Goal: Contribute content

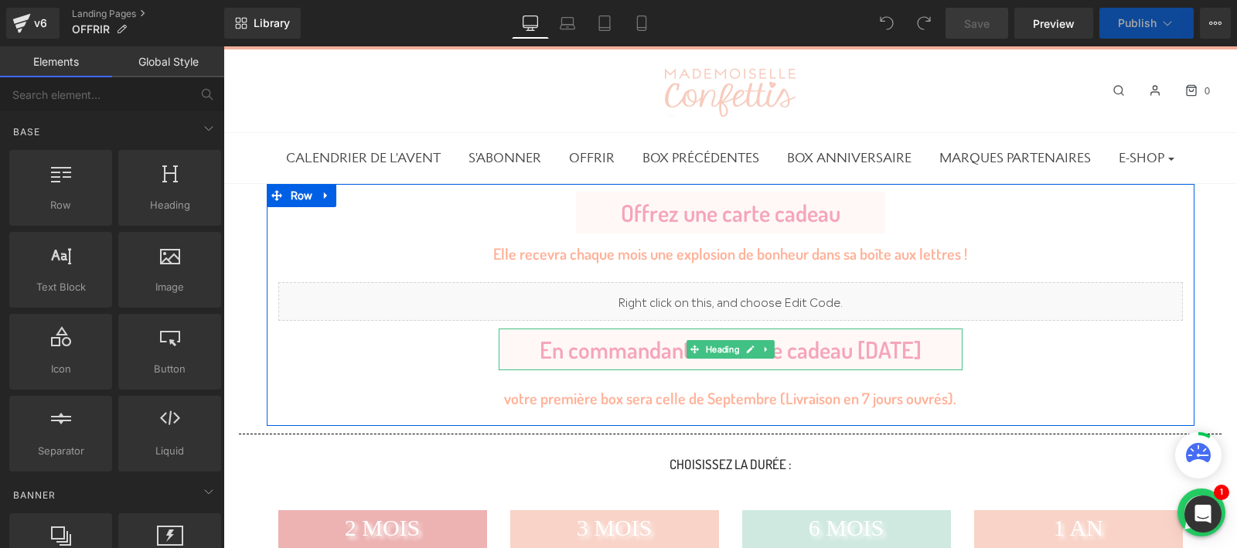
scroll to position [81, 0]
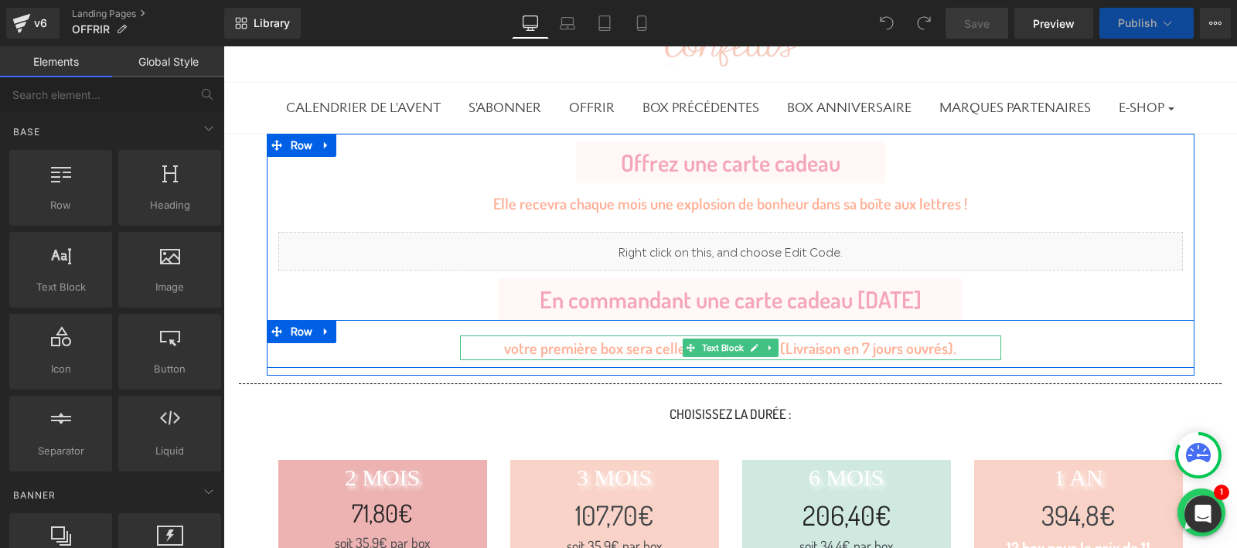
click at [792, 345] on div "votre première box sera celle de Septembre (Livraison en 7 jours ouvrés)." at bounding box center [730, 348] width 541 height 25
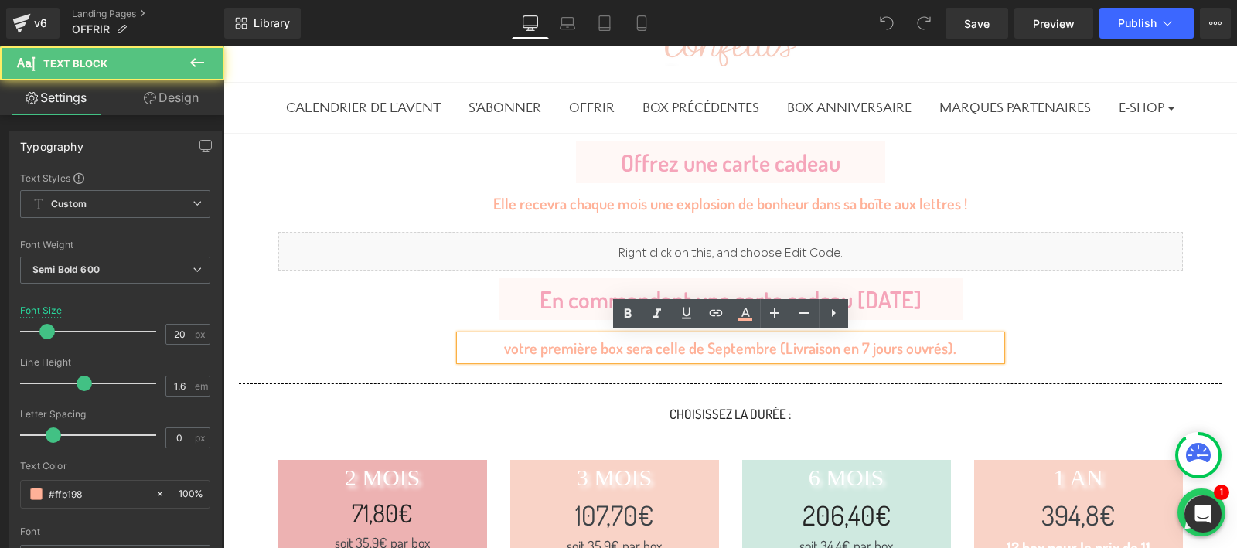
click at [790, 345] on div "votre première box sera celle de Septembre (Livraison en 7 jours ouvrés)." at bounding box center [730, 348] width 541 height 25
click at [742, 345] on div "votre première box sera celle de Septembre (Livraison en 7 jours ouvrés)." at bounding box center [730, 348] width 541 height 25
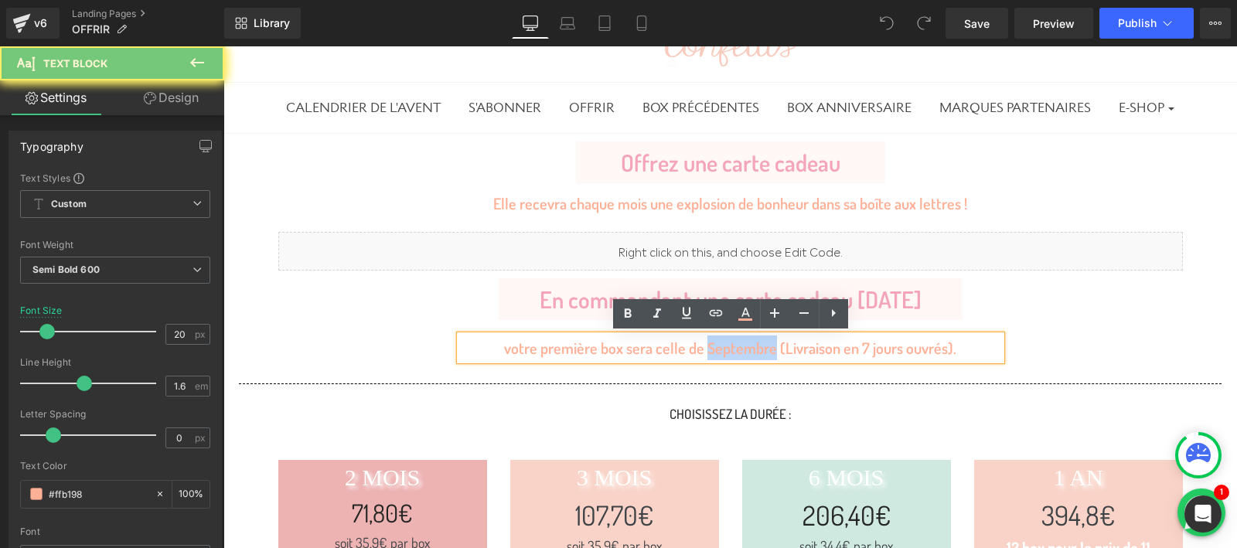
click at [742, 345] on div "votre première box sera celle de Septembre (Livraison en 7 jours ouvrés)." at bounding box center [730, 348] width 541 height 25
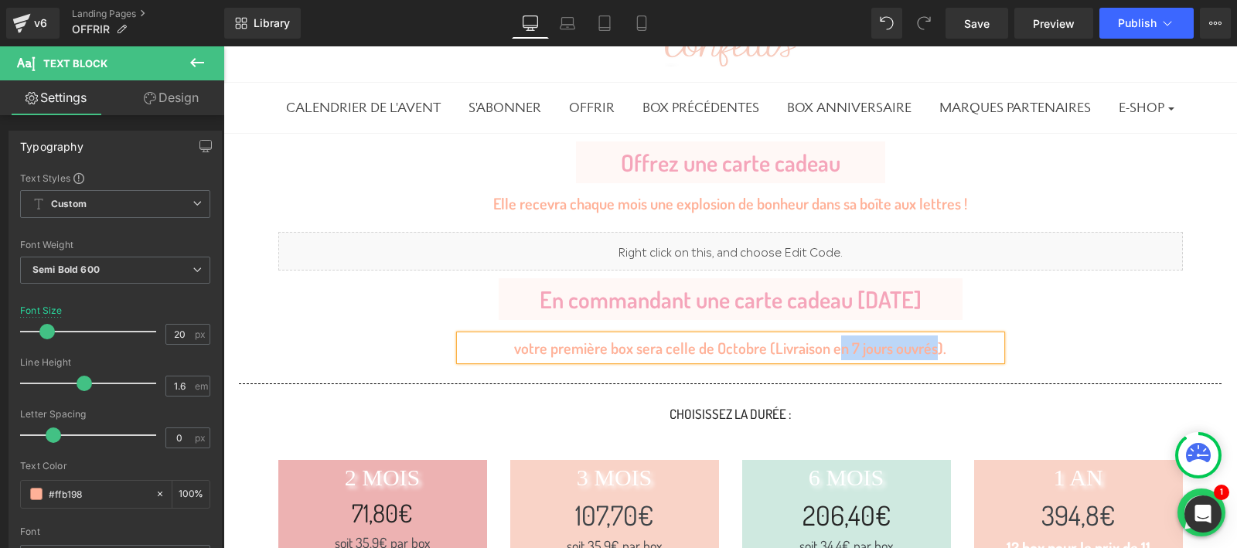
drag, startPoint x: 837, startPoint y: 345, endPoint x: 934, endPoint y: 348, distance: 97.5
click at [934, 348] on div "votre première box sera celle de Octobre (Livraison en 7 jours ouvrés)." at bounding box center [730, 348] width 541 height 25
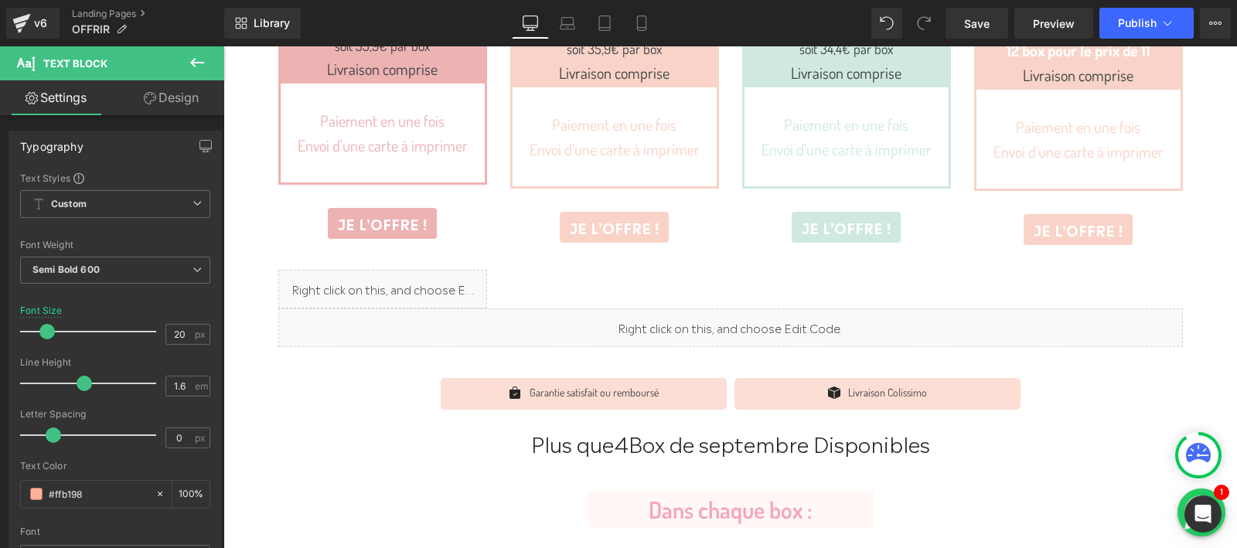
scroll to position [652, 0]
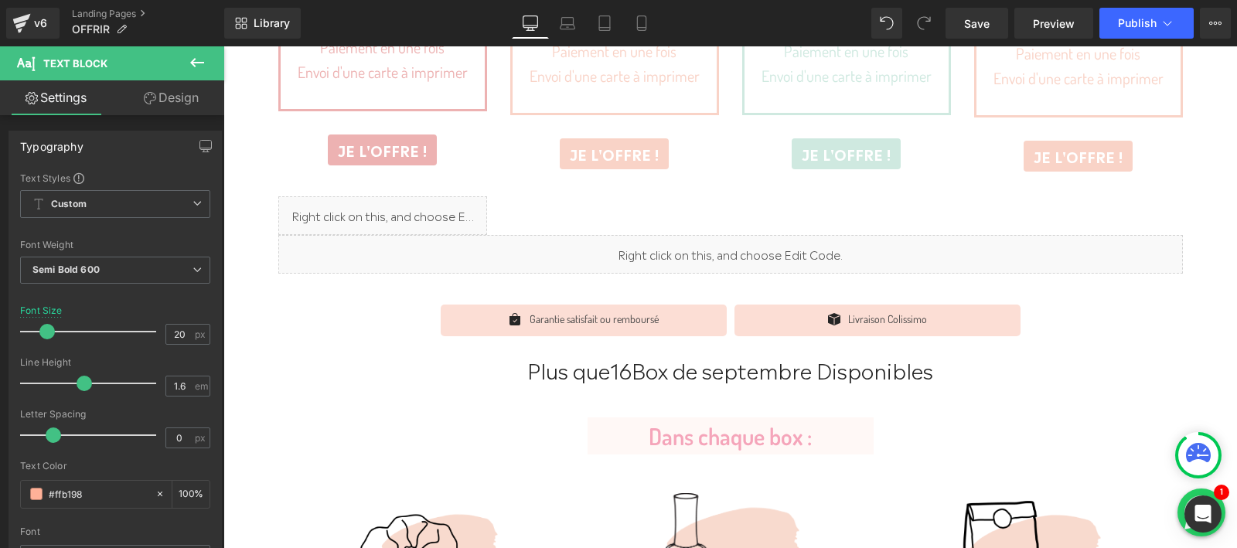
click at [702, 382] on div "Plus que 16 Box de septembre Disponibles Counter" at bounding box center [730, 377] width 1014 height 49
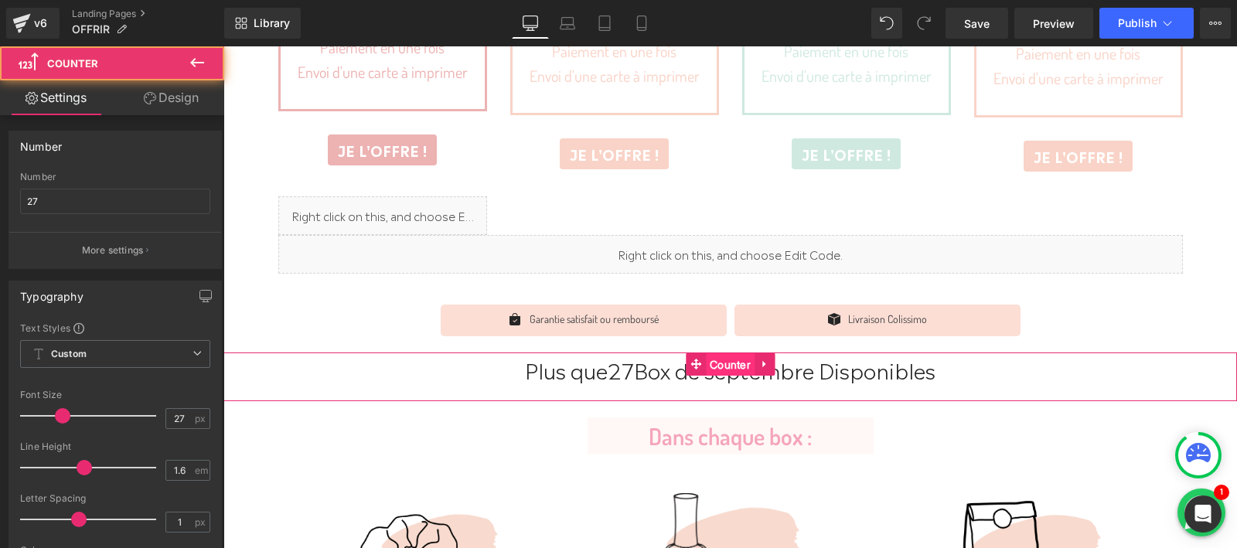
click at [722, 363] on span "Counter" at bounding box center [730, 364] width 49 height 23
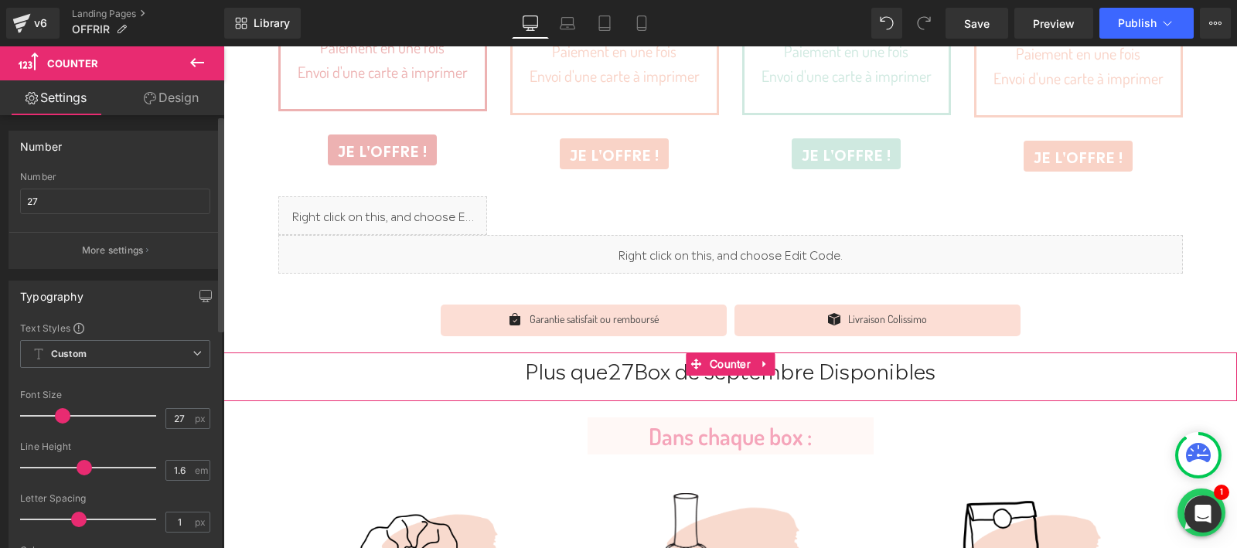
click at [79, 240] on button "More settings" at bounding box center [115, 250] width 212 height 36
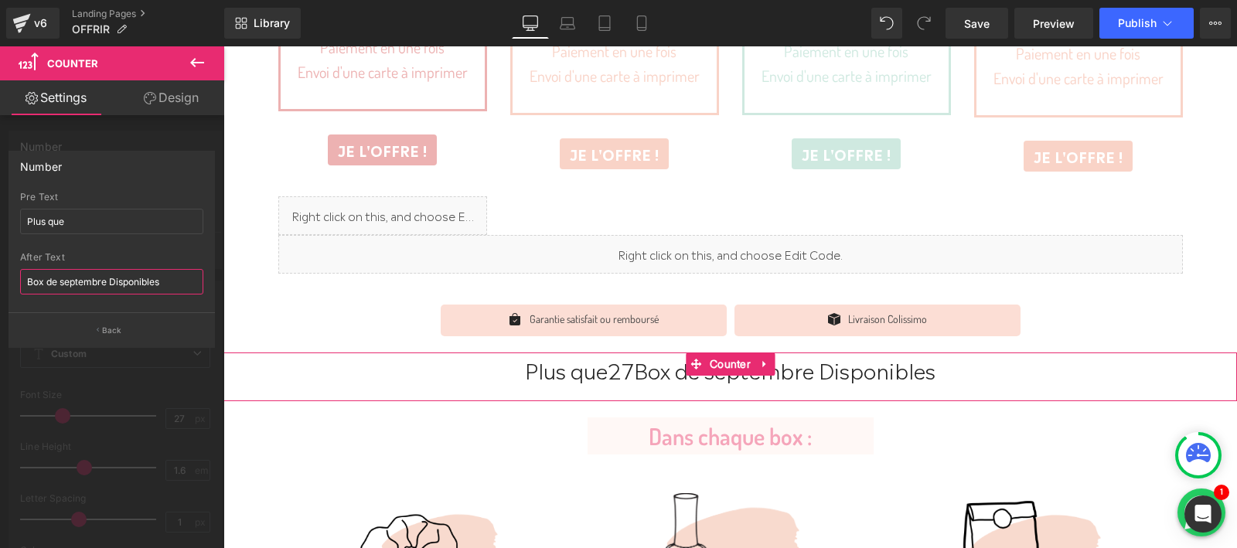
click at [95, 283] on input "Box de septembre Disponibles" at bounding box center [111, 282] width 183 height 26
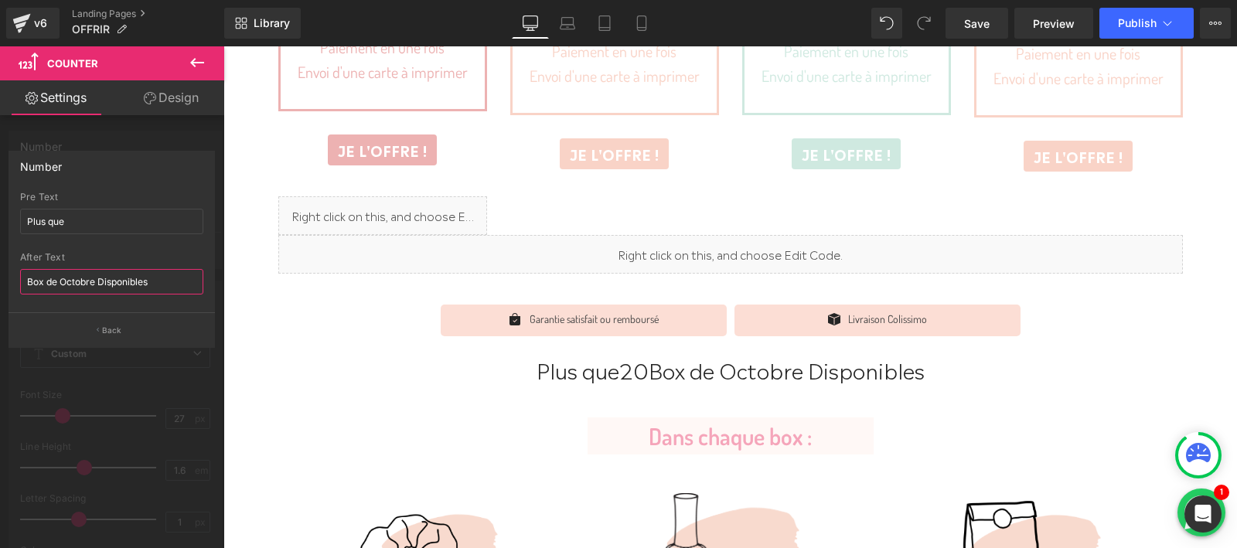
type input "Box de Octobre Disponibles"
click at [98, 326] on icon "button" at bounding box center [98, 330] width 2 height 8
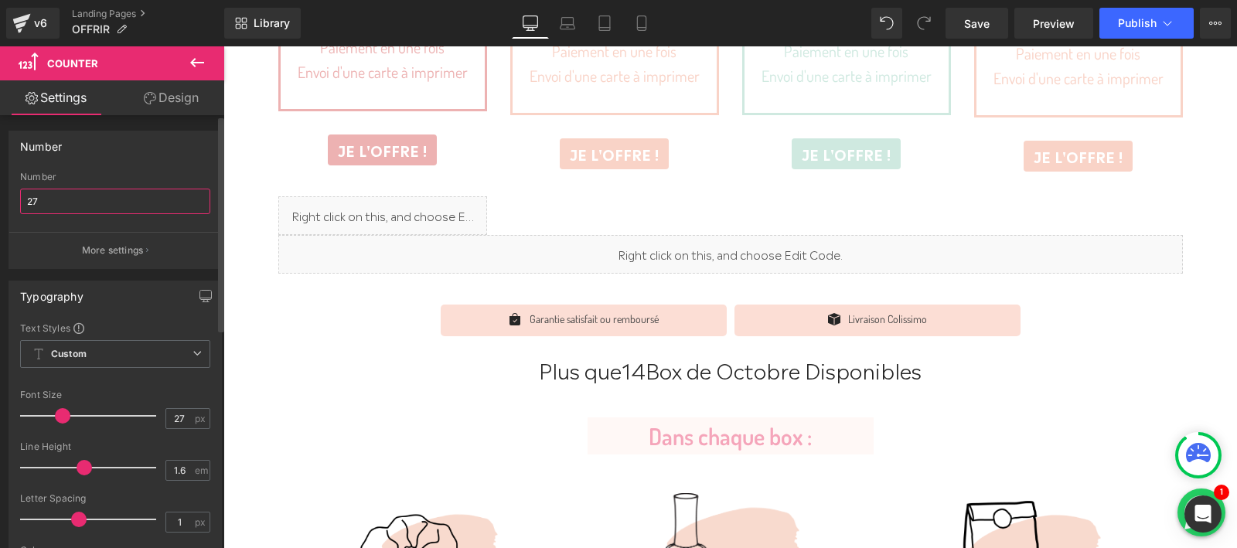
click at [66, 196] on input "27" at bounding box center [115, 202] width 190 height 26
type input "398"
click at [645, 29] on icon at bounding box center [641, 23] width 9 height 15
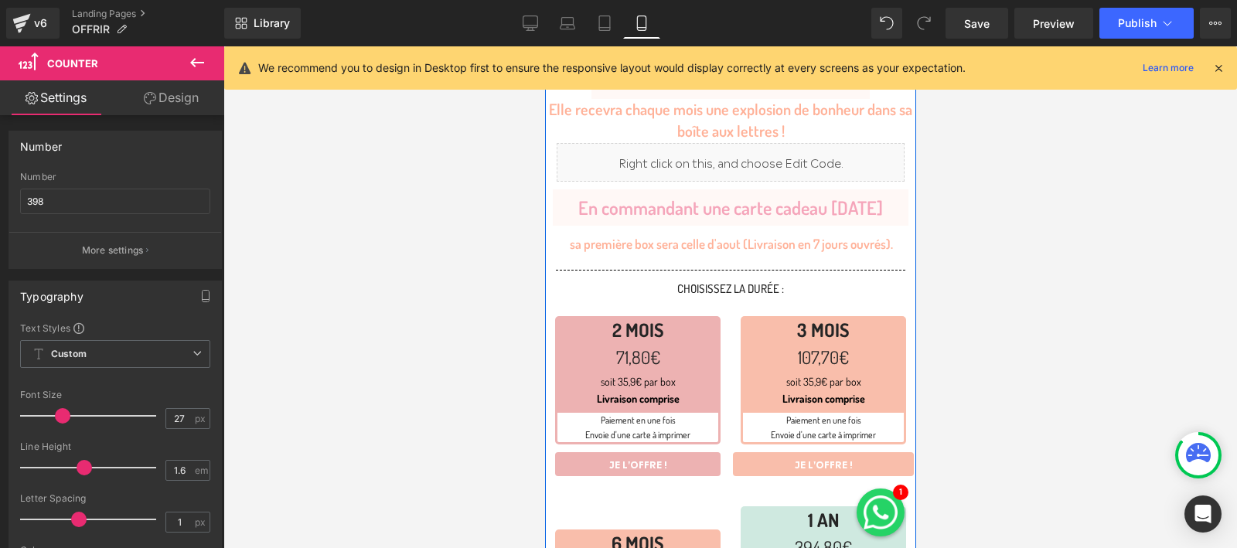
scroll to position [75, 0]
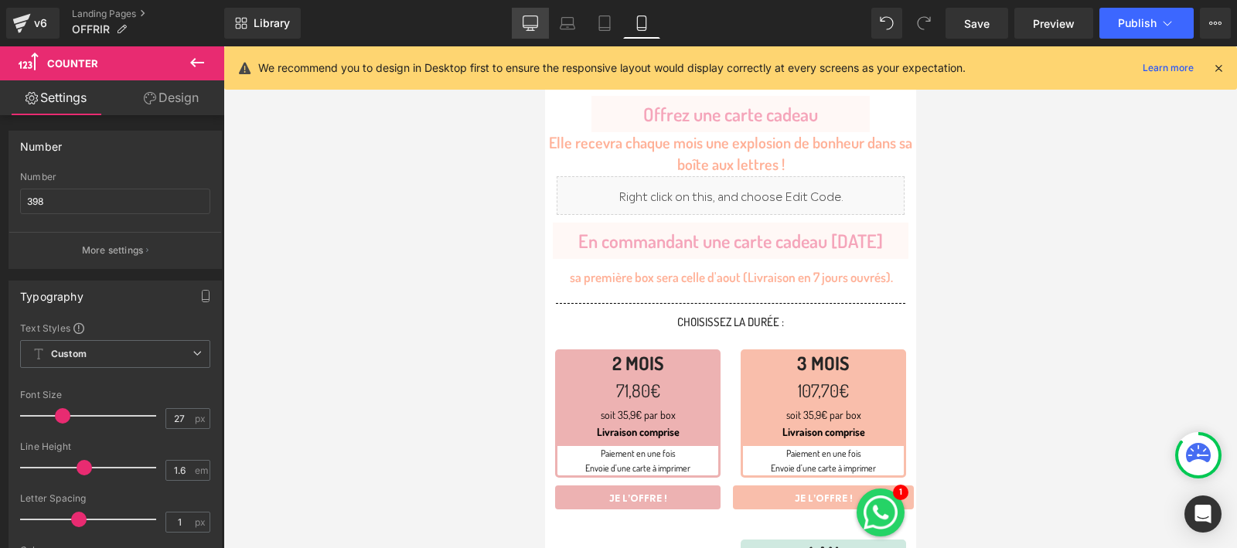
click at [520, 20] on link "Desktop" at bounding box center [530, 23] width 37 height 31
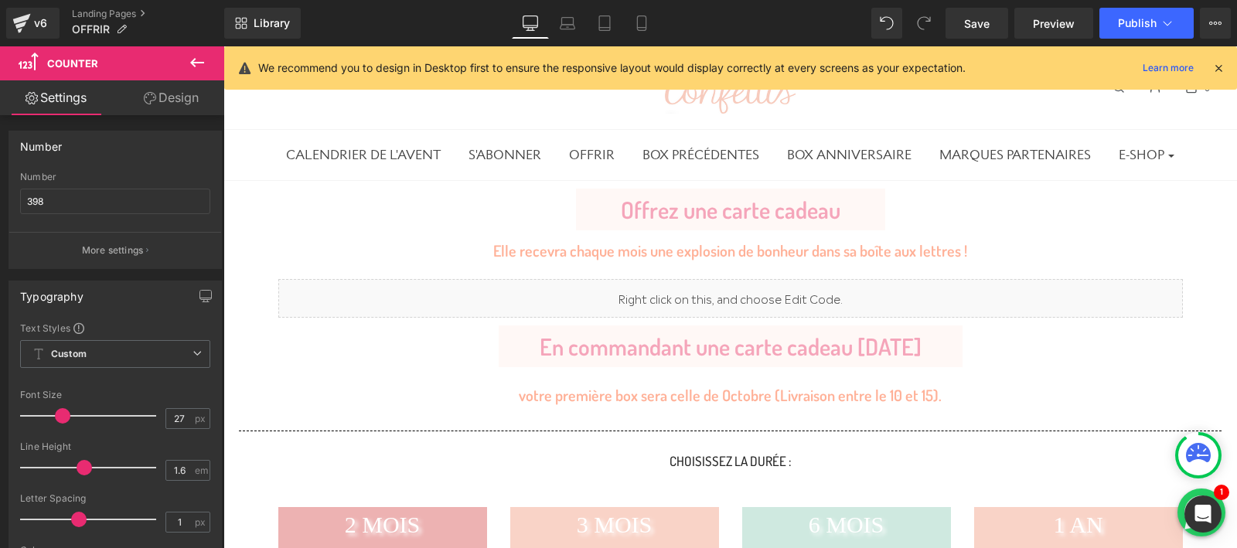
scroll to position [95, 0]
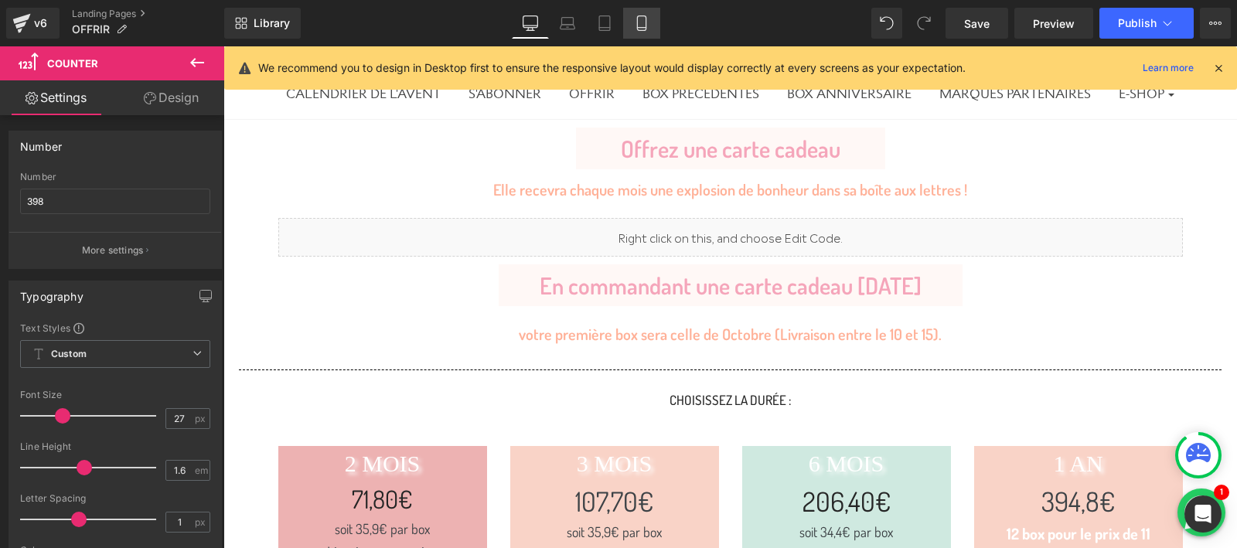
click at [639, 21] on icon at bounding box center [641, 22] width 15 height 15
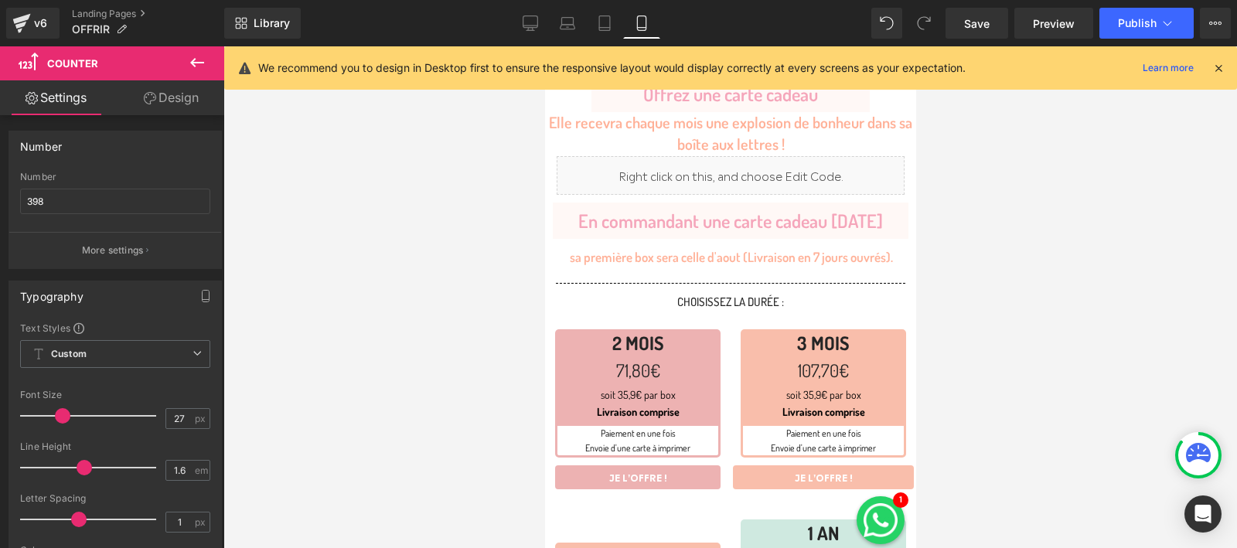
scroll to position [0, 0]
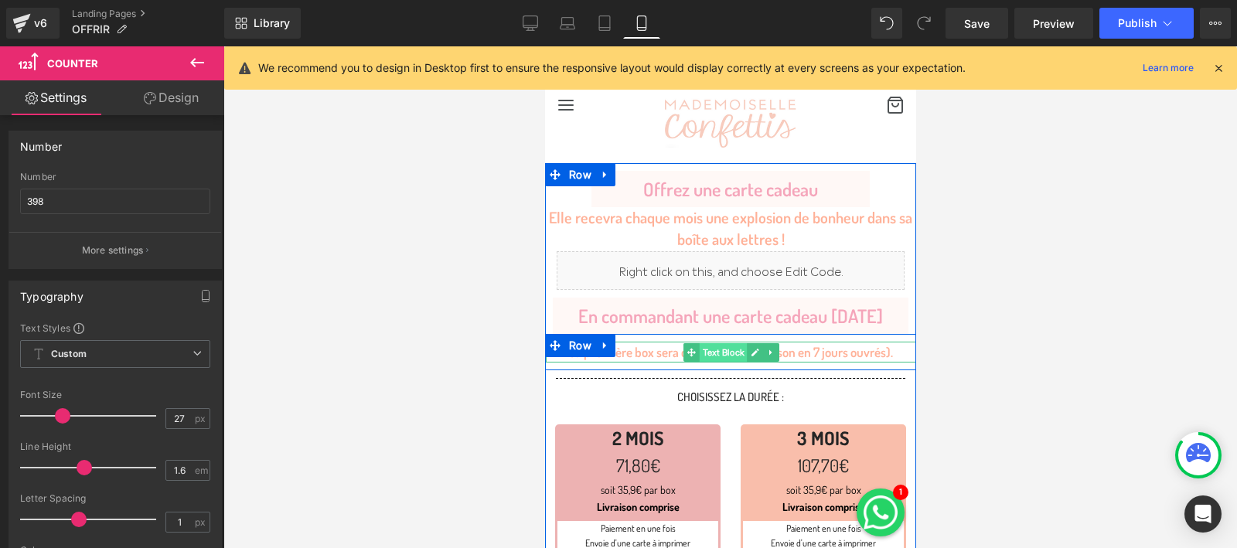
click at [733, 349] on span "Text Block" at bounding box center [722, 352] width 48 height 19
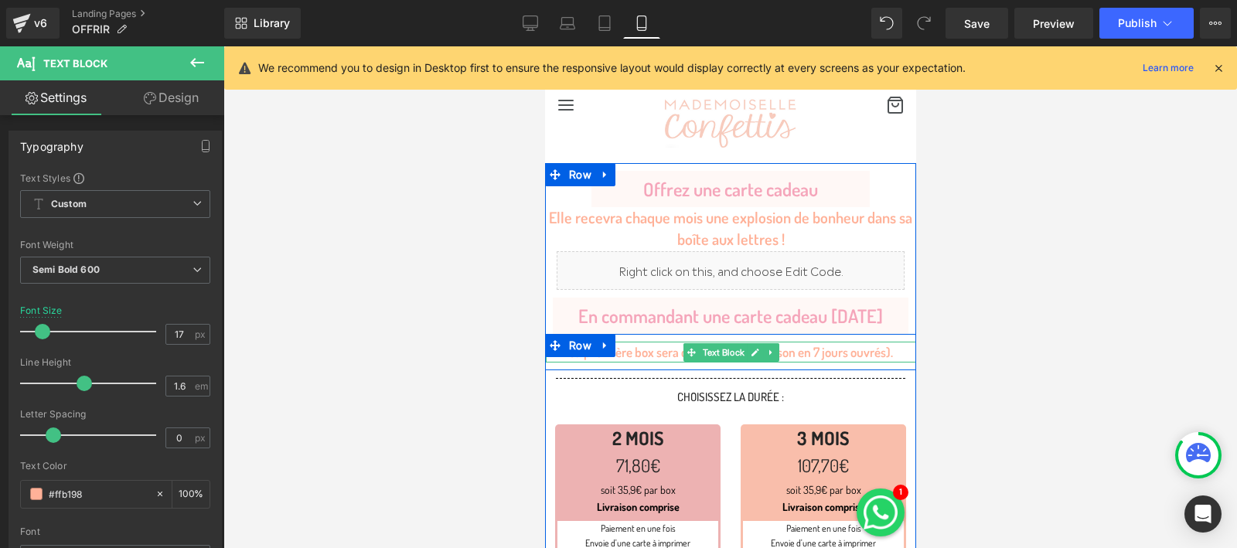
click at [668, 354] on span "sa première box sera celle d'aout (Livraison en 7 jours ouvrés)." at bounding box center [730, 352] width 323 height 16
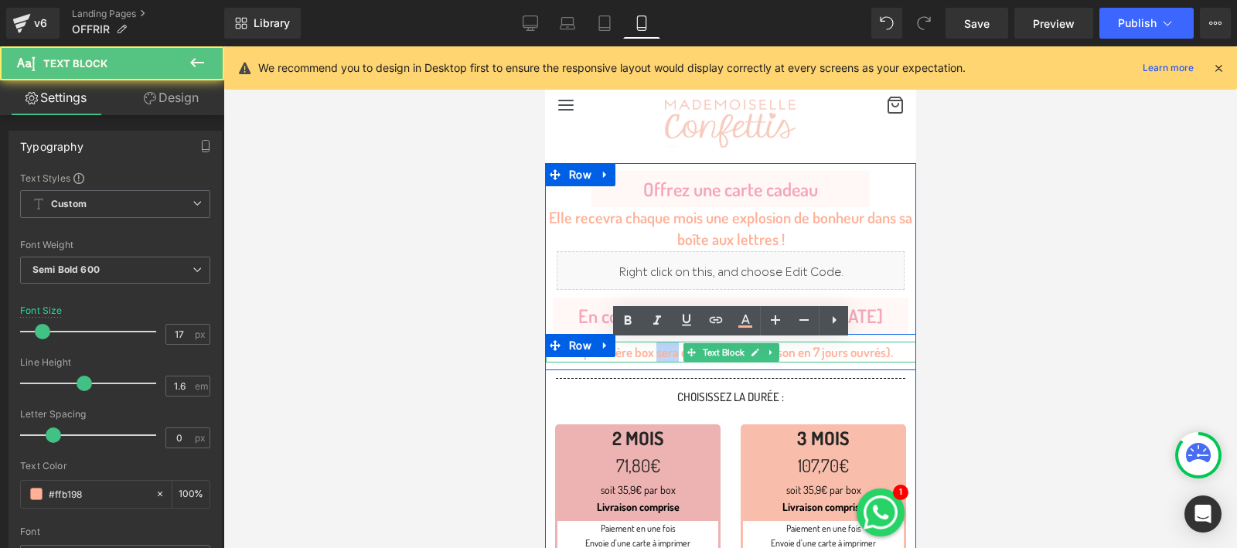
click at [668, 354] on span "sa première box sera celle d'aout (Livraison en 7 jours ouvrés)." at bounding box center [730, 352] width 323 height 16
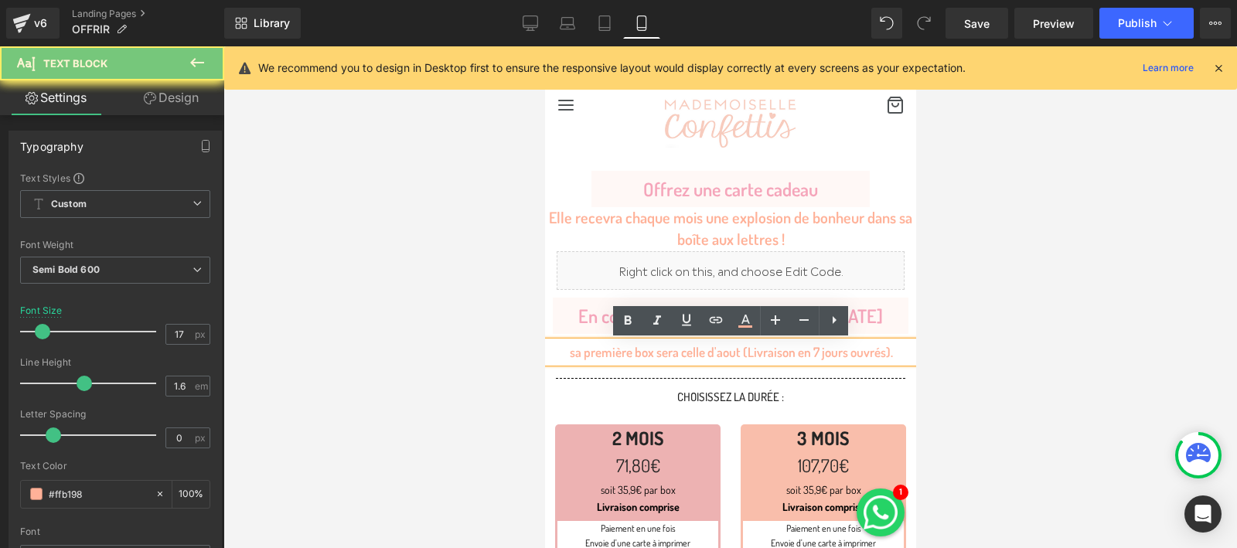
click at [711, 354] on span "sa première box sera celle d'aout (Livraison en 7 jours ouvrés)." at bounding box center [730, 352] width 323 height 16
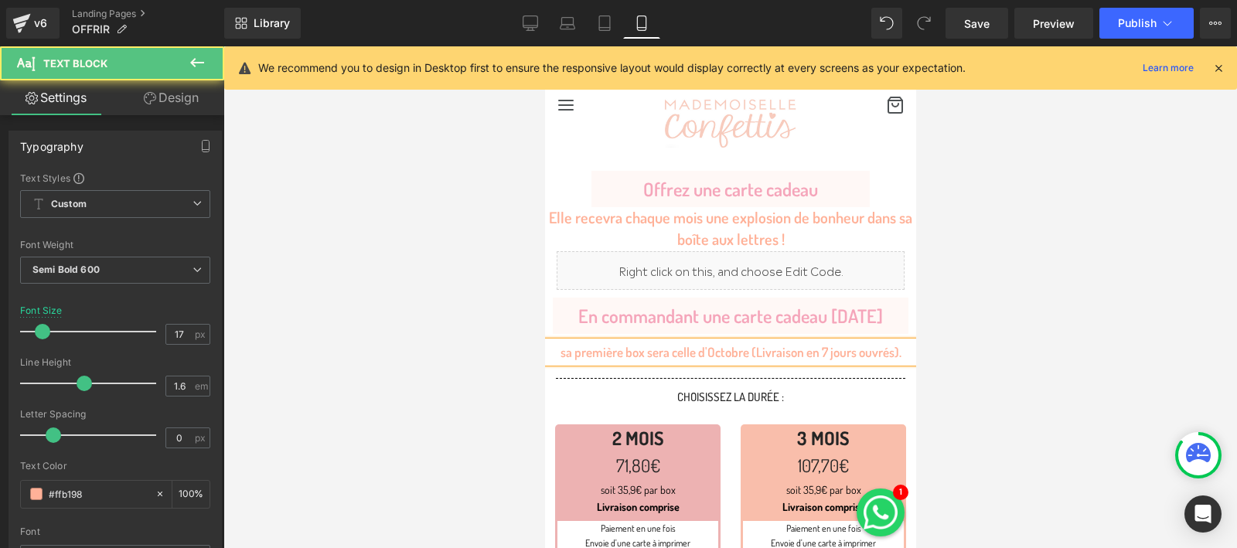
click at [817, 352] on span "sa première box sera celle d'Octobre (Livraison en 7 jours ouvrés)." at bounding box center [730, 352] width 341 height 16
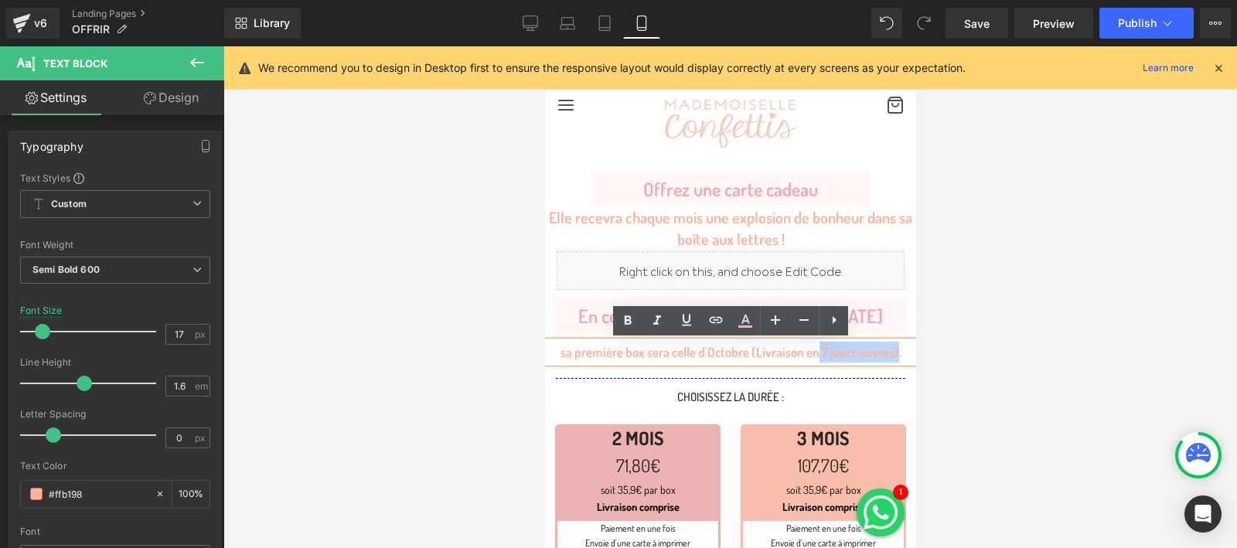
drag, startPoint x: 817, startPoint y: 352, endPoint x: 891, endPoint y: 357, distance: 73.6
click at [891, 357] on span "sa première box sera celle d'Octobre (Livraison en 7 jours ouvrés)." at bounding box center [730, 352] width 341 height 16
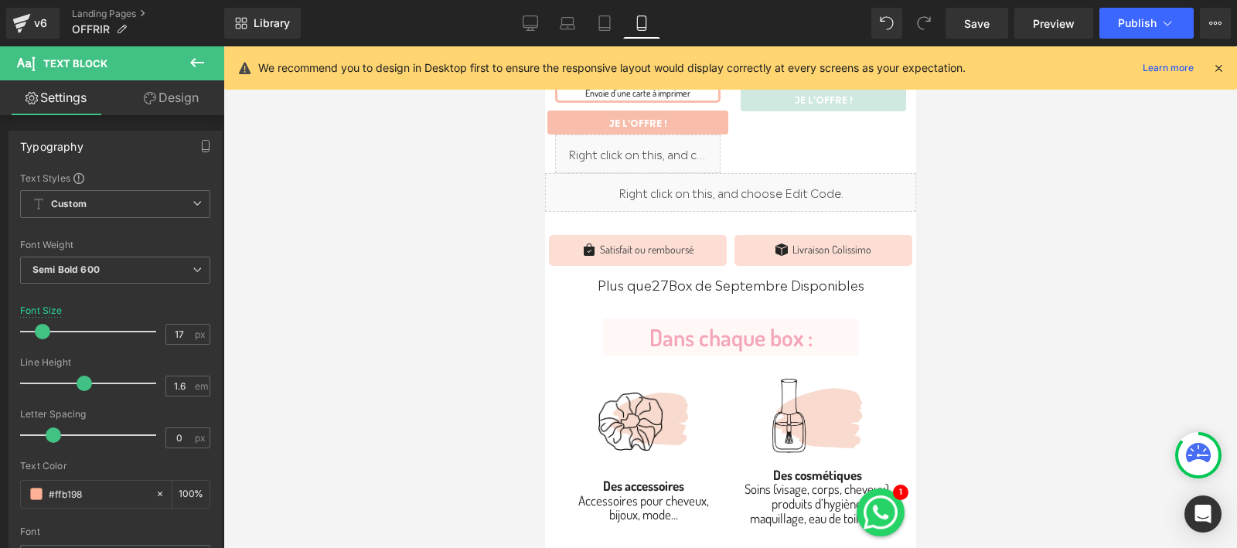
scroll to position [666, 0]
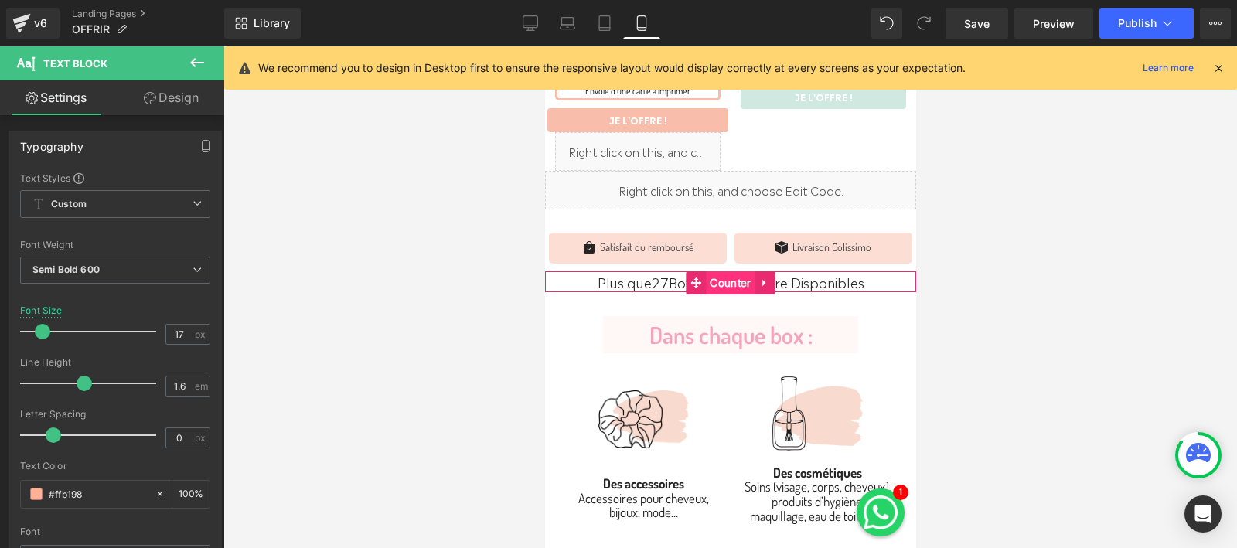
click at [728, 274] on span "Counter" at bounding box center [729, 282] width 49 height 23
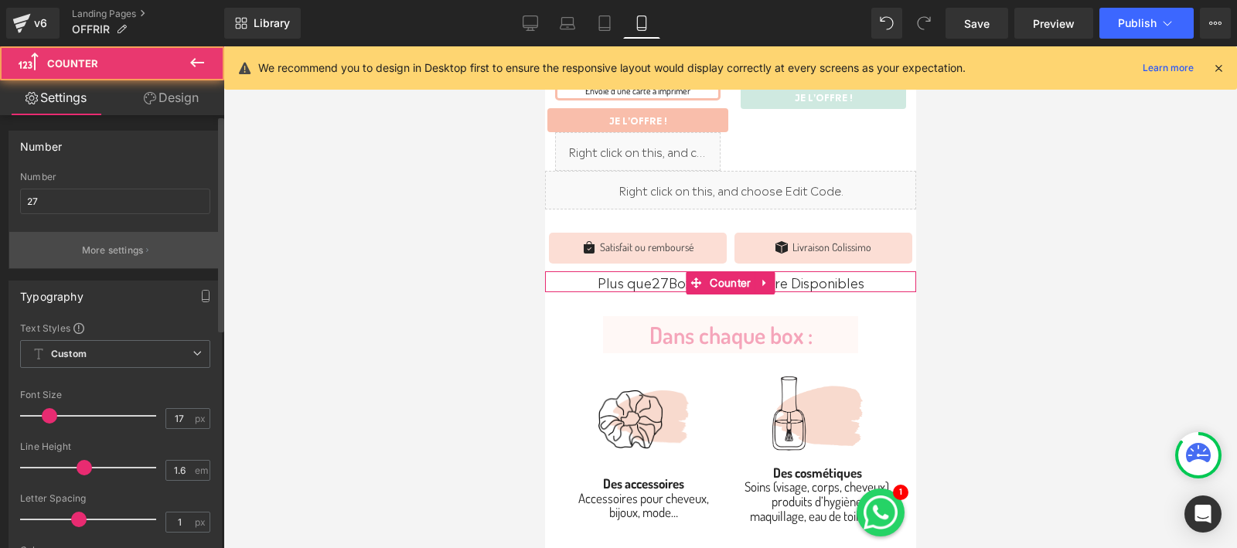
click at [104, 253] on p "More settings" at bounding box center [113, 251] width 62 height 14
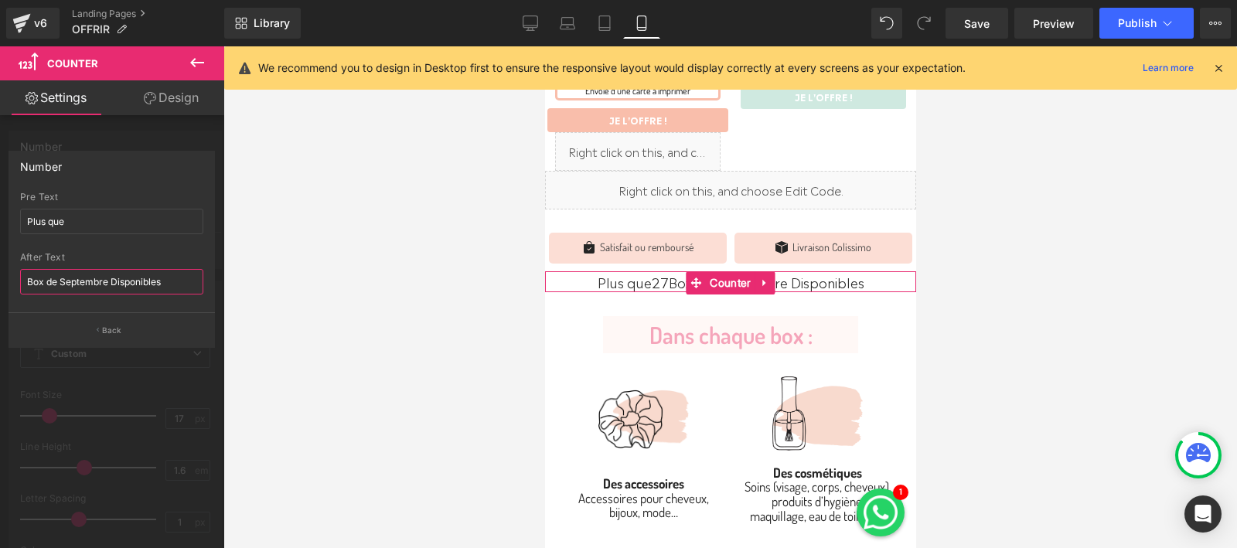
click at [87, 283] on input "Box de Septembre Disponibles" at bounding box center [111, 282] width 183 height 26
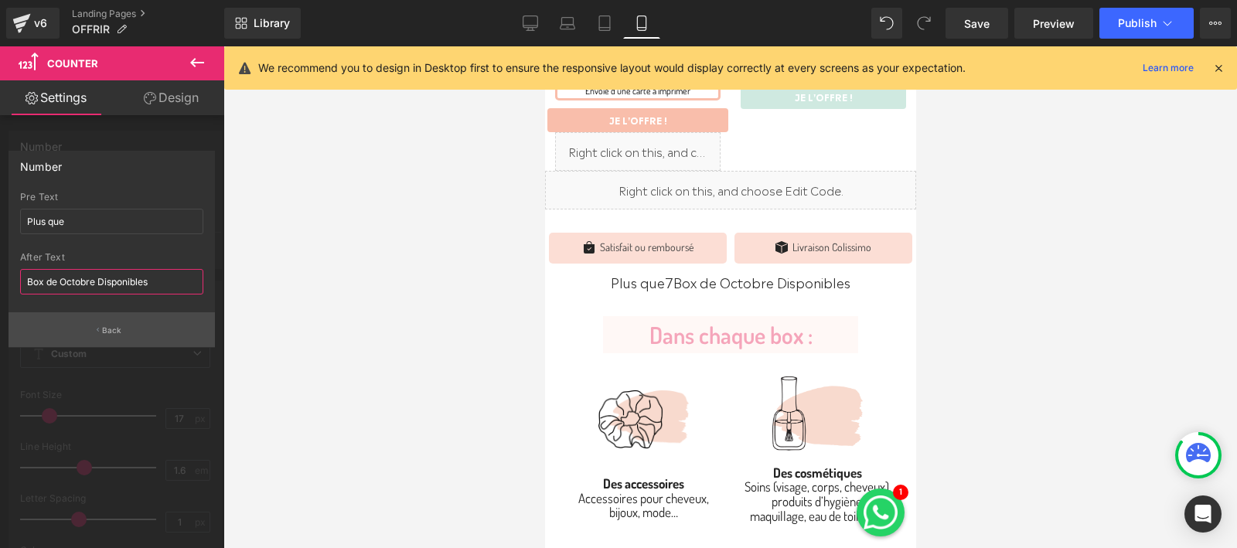
type input "Box de Octobre Disponibles"
click at [104, 321] on button "Back" at bounding box center [112, 329] width 206 height 35
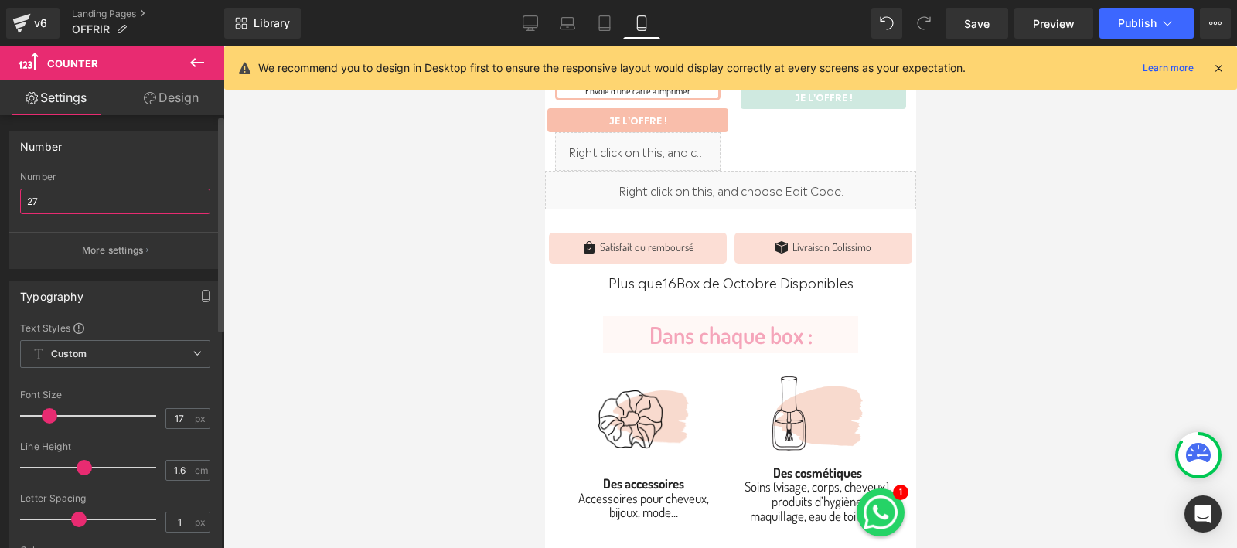
click at [63, 197] on input "27" at bounding box center [115, 202] width 190 height 26
type input "398"
click at [104, 247] on p "More settings" at bounding box center [113, 251] width 62 height 14
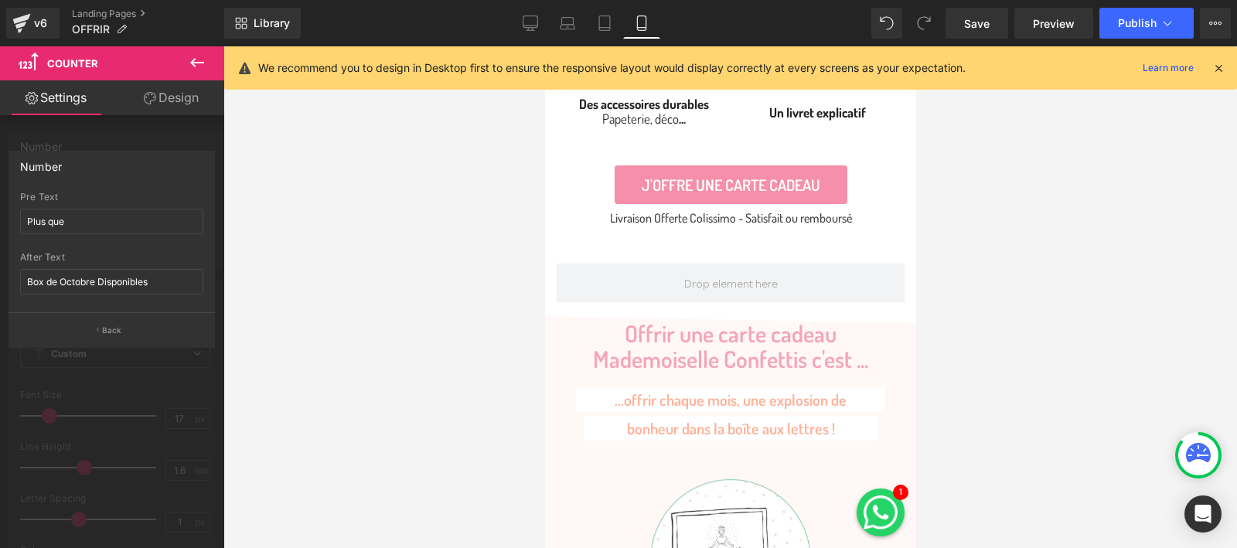
scroll to position [1730, 0]
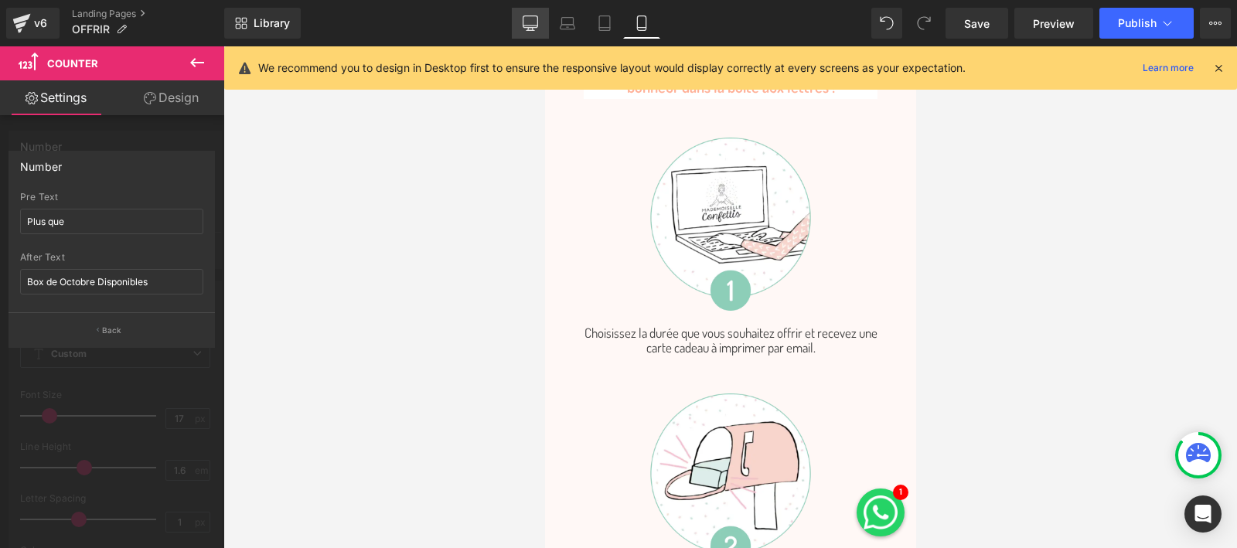
click at [533, 28] on icon at bounding box center [530, 22] width 15 height 15
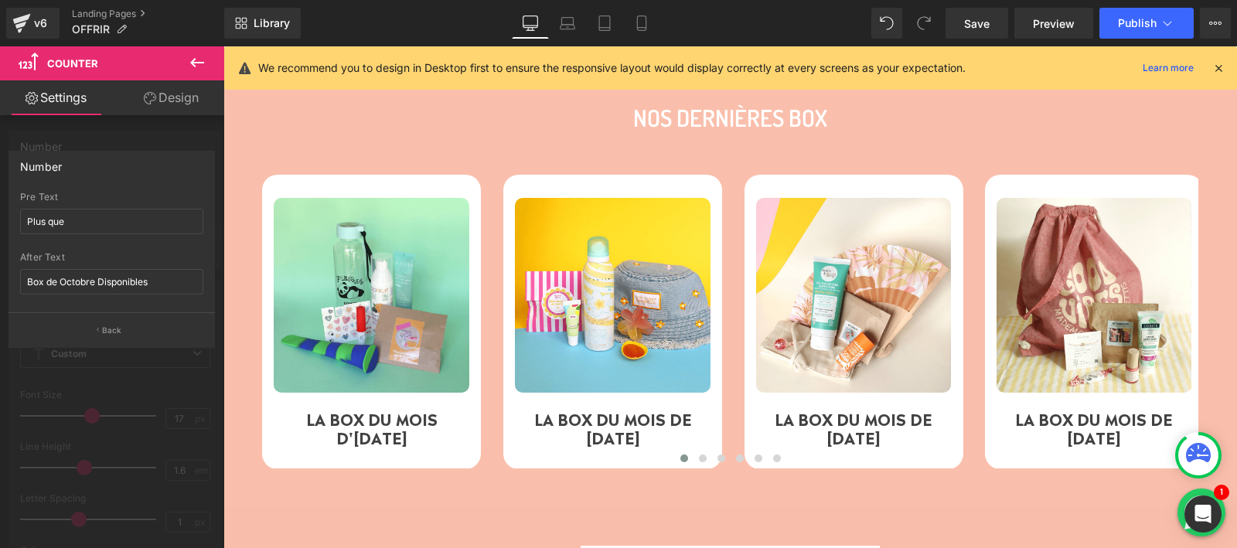
scroll to position [2155, 0]
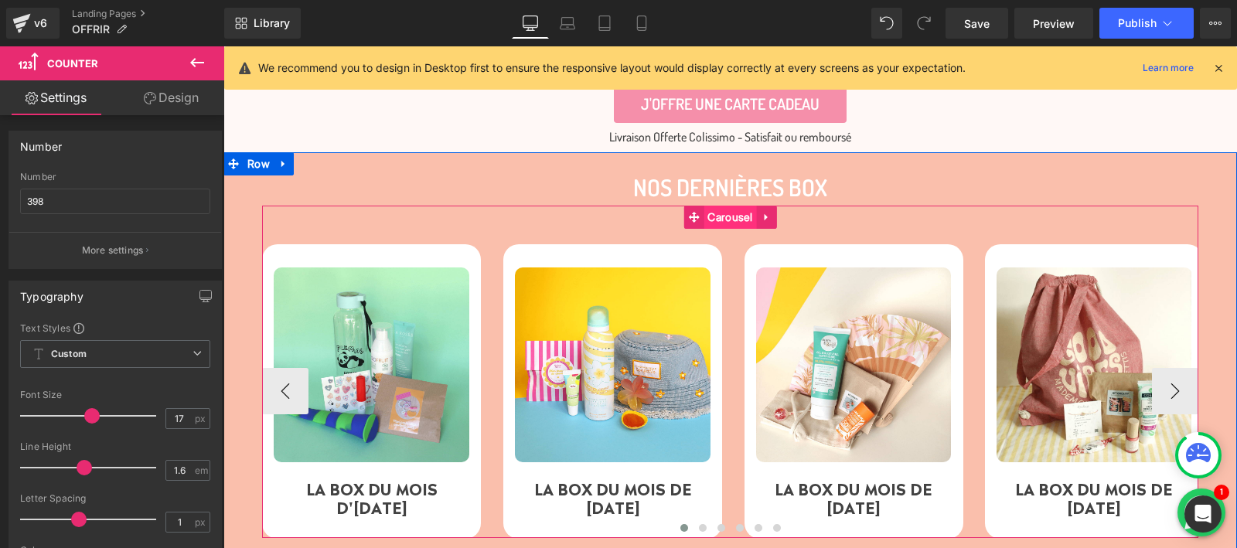
click at [731, 209] on span "Carousel" at bounding box center [730, 217] width 53 height 23
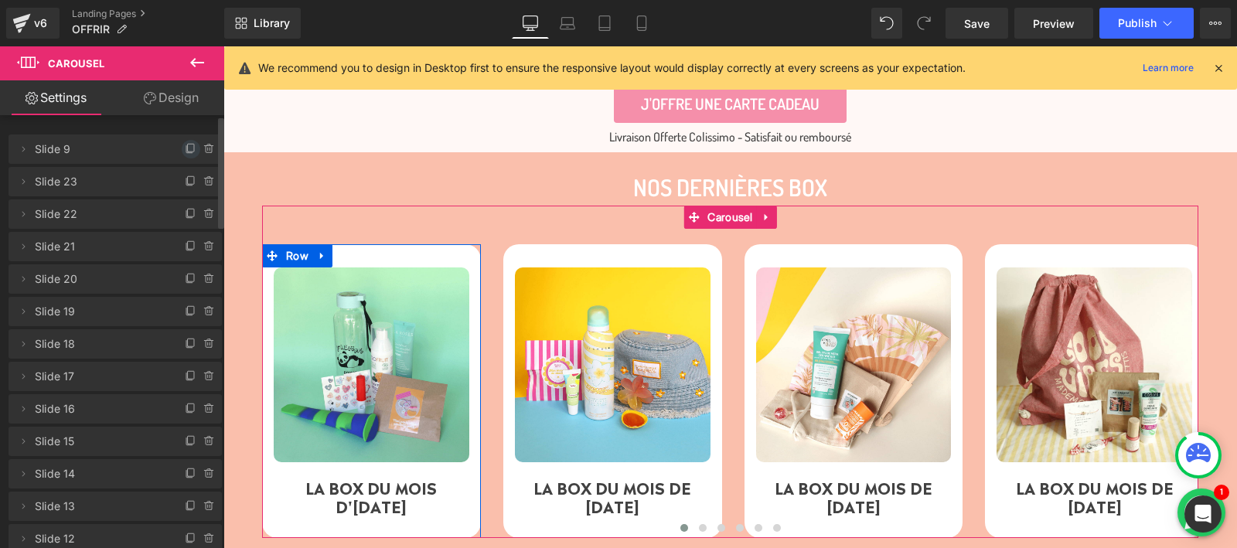
drag, startPoint x: 177, startPoint y: 143, endPoint x: 16, endPoint y: 216, distance: 176.5
click at [182, 143] on span at bounding box center [191, 149] width 19 height 19
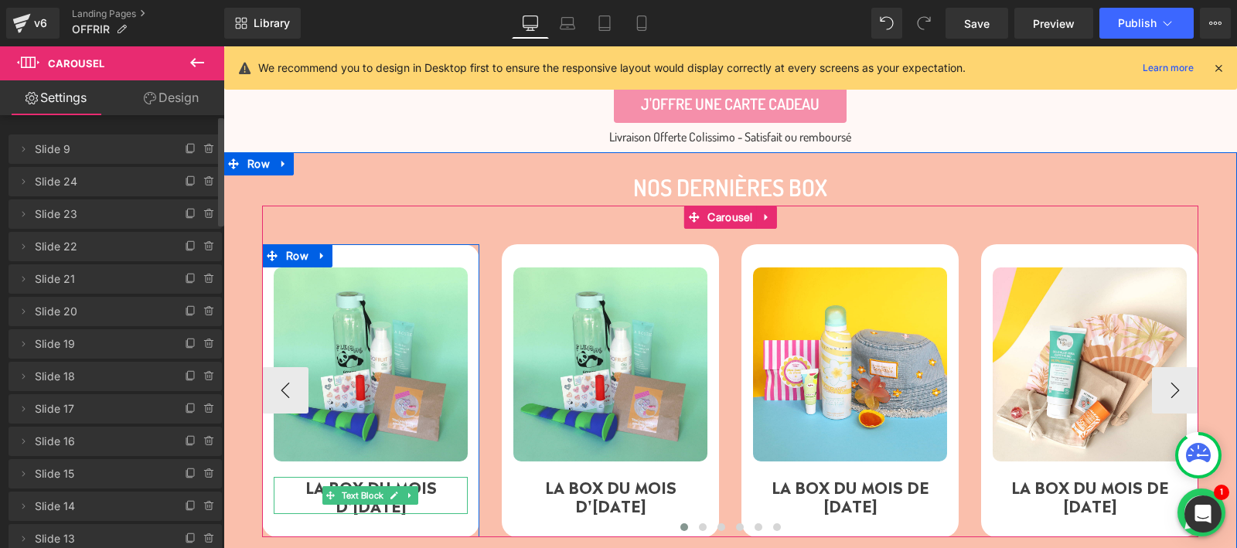
click at [425, 481] on p "LA BOX DU MOIS D'AOÛT 2025" at bounding box center [371, 495] width 194 height 37
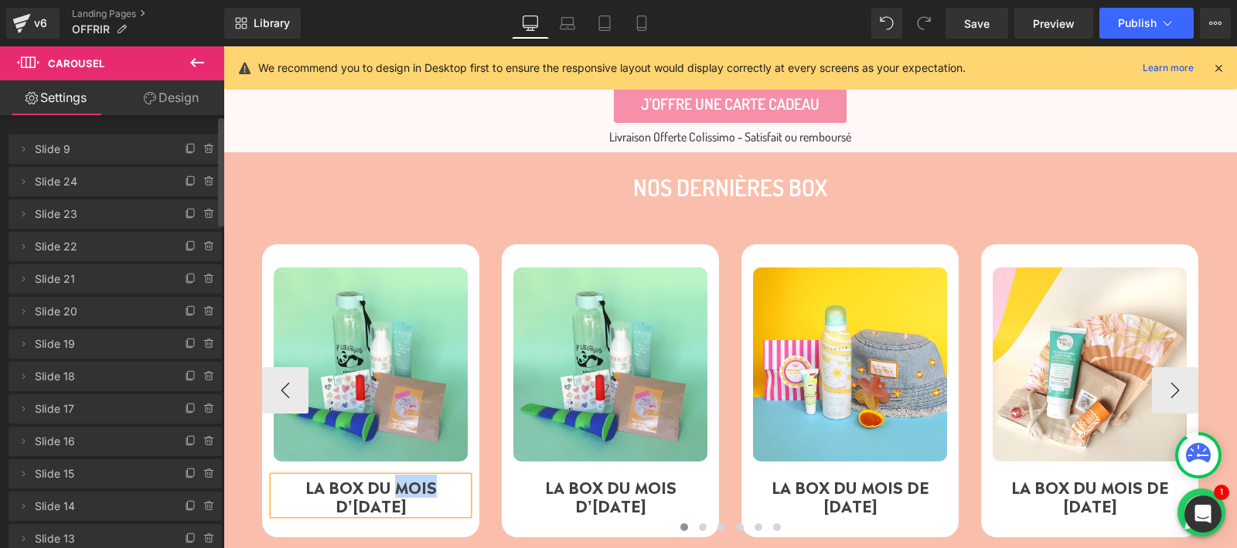
click at [425, 481] on p "LA BOX DU MOIS D'AOÛT 2025" at bounding box center [371, 495] width 194 height 37
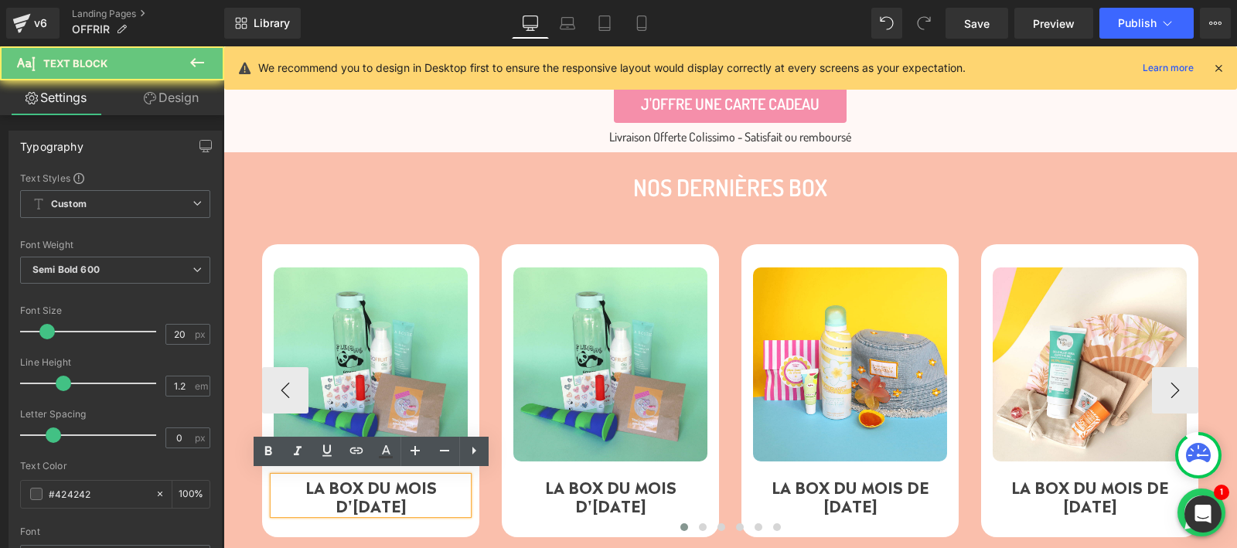
click at [360, 499] on p "LA BOX DU MOIS D'AOÛT 2025" at bounding box center [371, 495] width 194 height 37
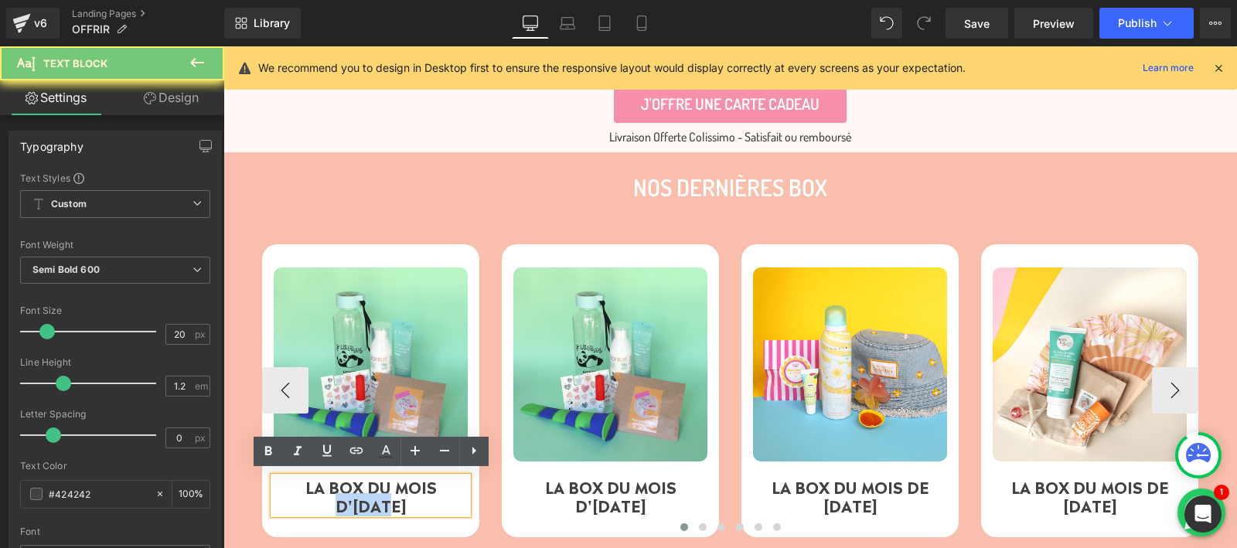
click at [360, 499] on p "LA BOX DU MOIS D'AOÛT 2025" at bounding box center [371, 495] width 194 height 37
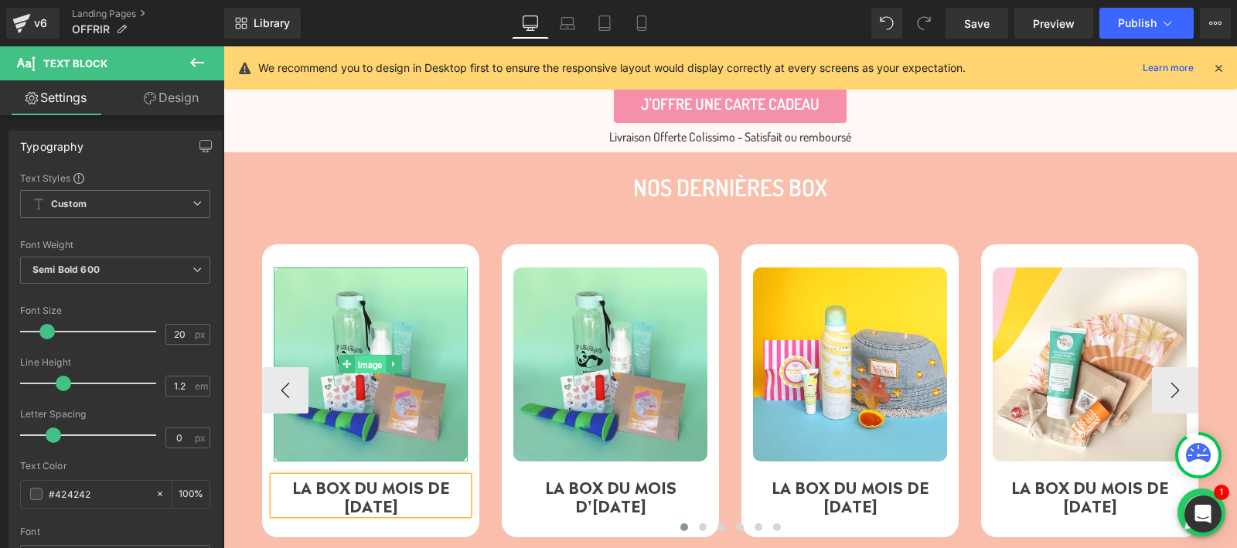
click at [365, 366] on span "Image" at bounding box center [371, 365] width 31 height 19
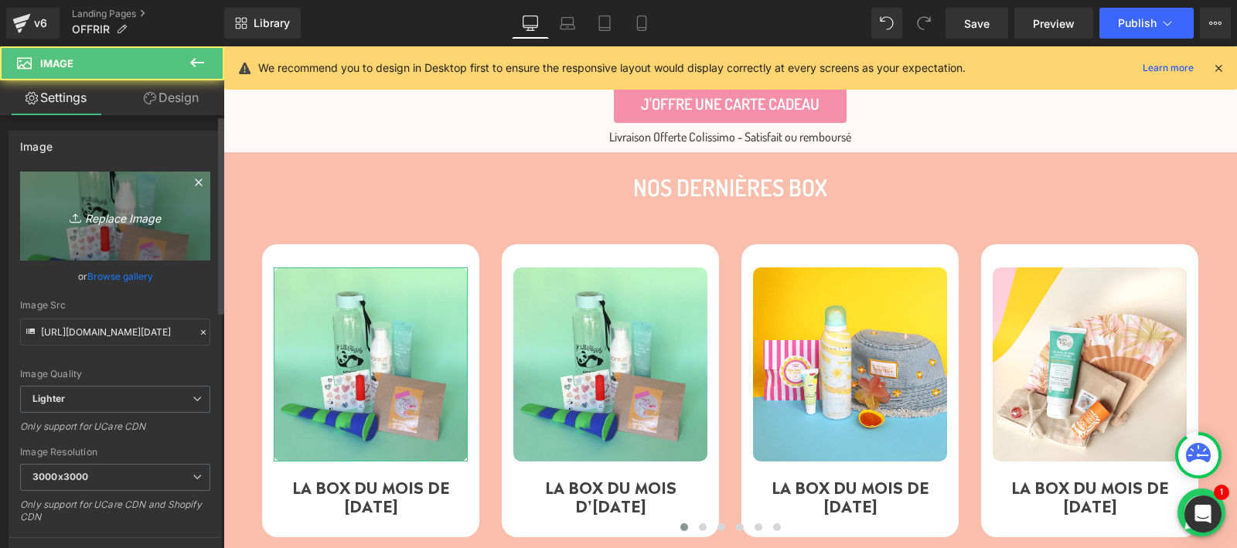
click at [94, 193] on link "Replace Image" at bounding box center [115, 216] width 190 height 89
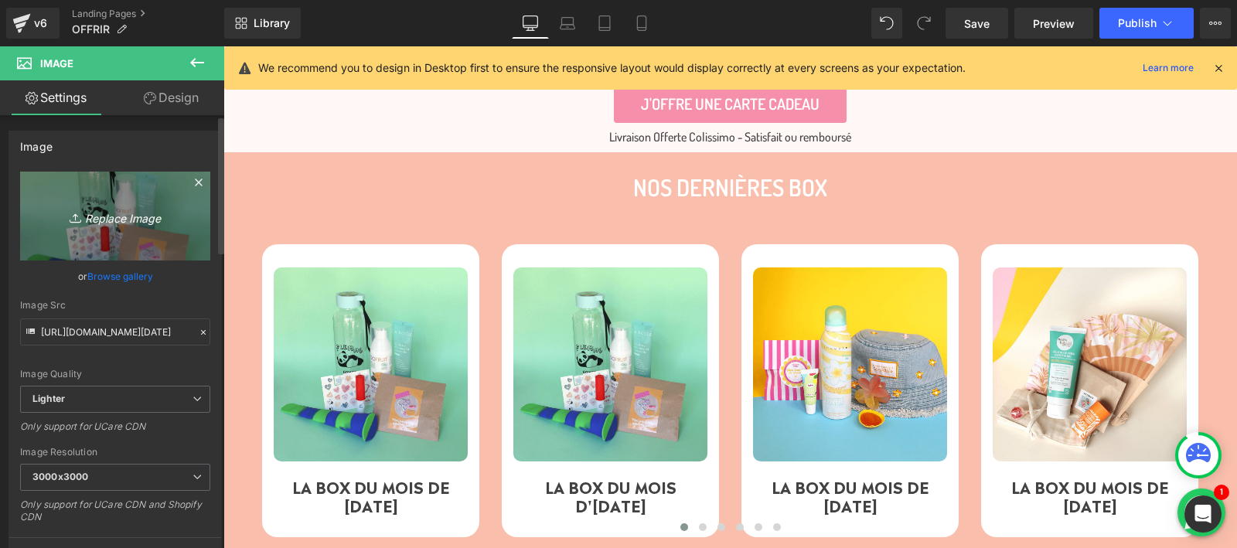
type input "C:\fakepath\1.1.png"
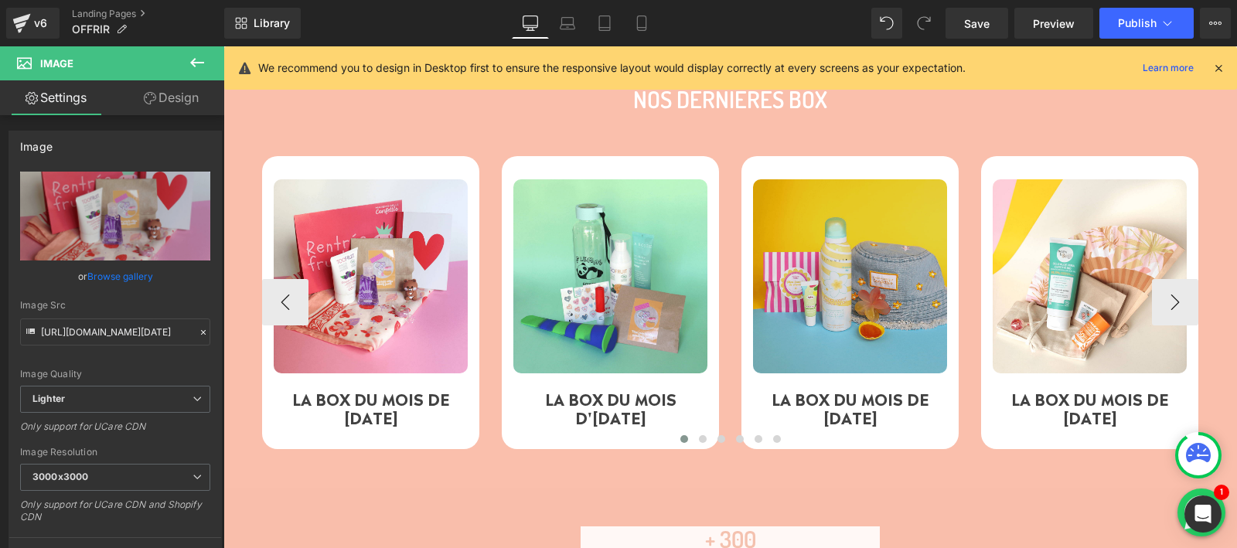
scroll to position [2243, 0]
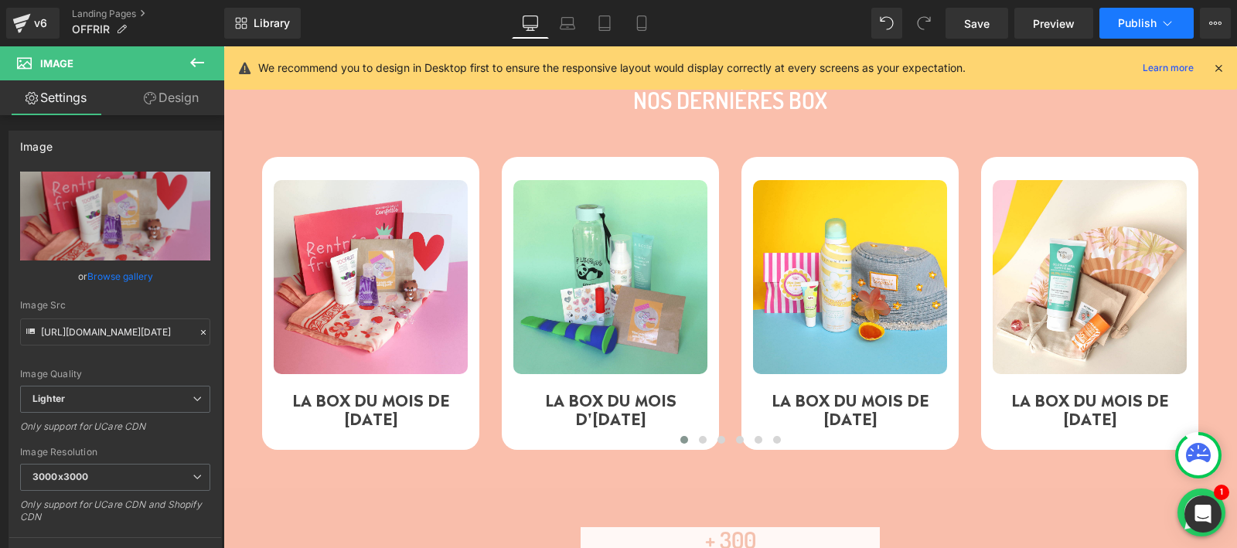
click at [1136, 20] on span "Publish" at bounding box center [1137, 23] width 39 height 12
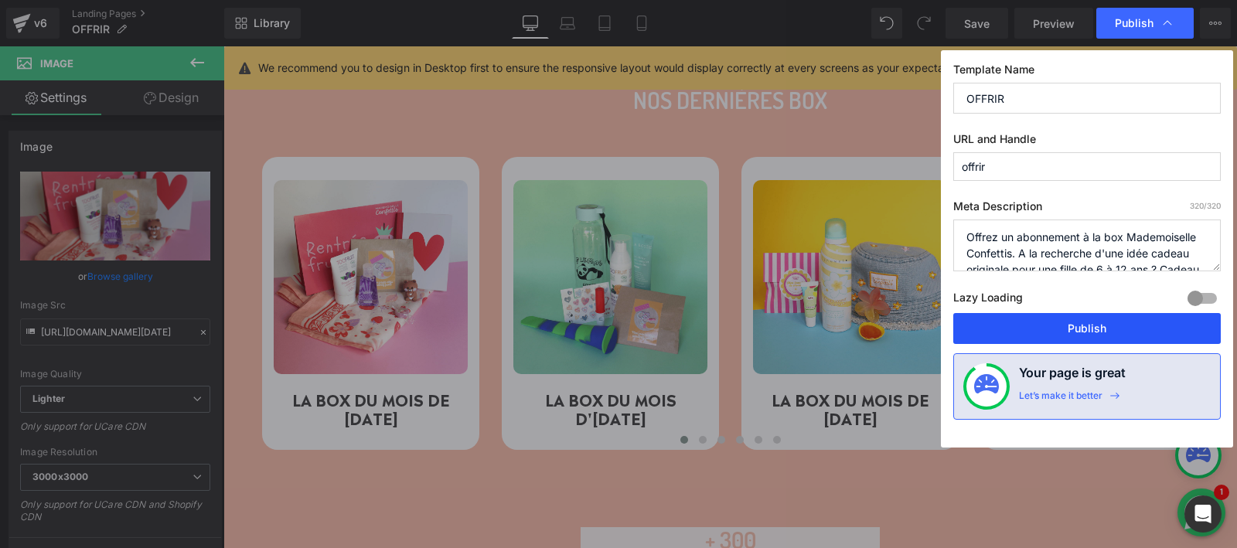
click at [1086, 329] on button "Publish" at bounding box center [1087, 328] width 268 height 31
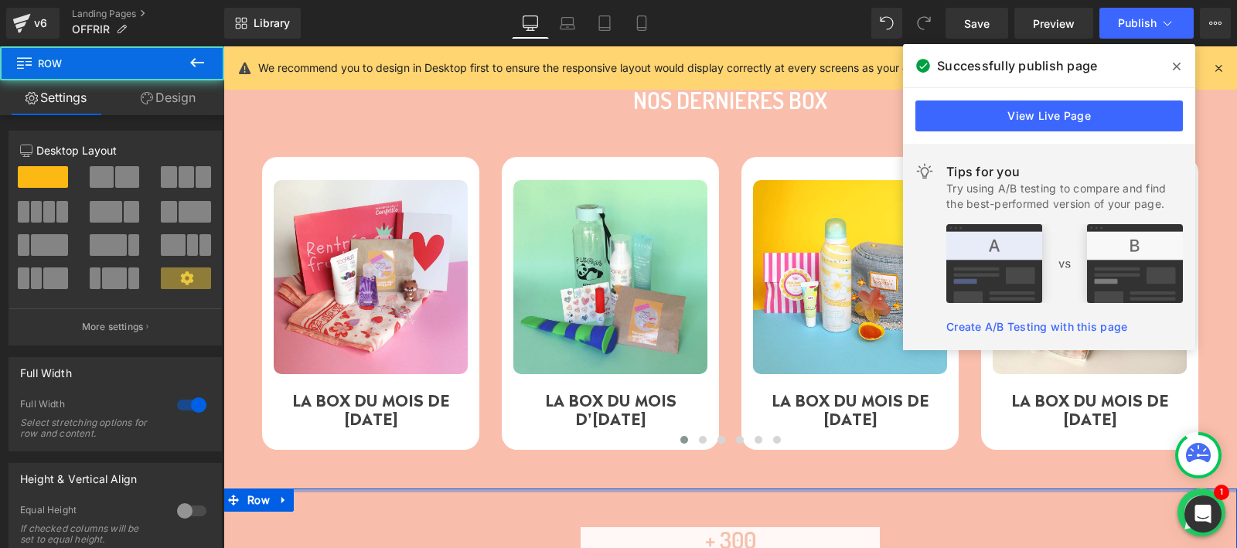
click at [972, 479] on div "NOS DERNIÈRES BOX Text Block Image LA BOX DU MOIS DE OCTOBRE 2025 Text Block Ro…" at bounding box center [730, 277] width 1014 height 424
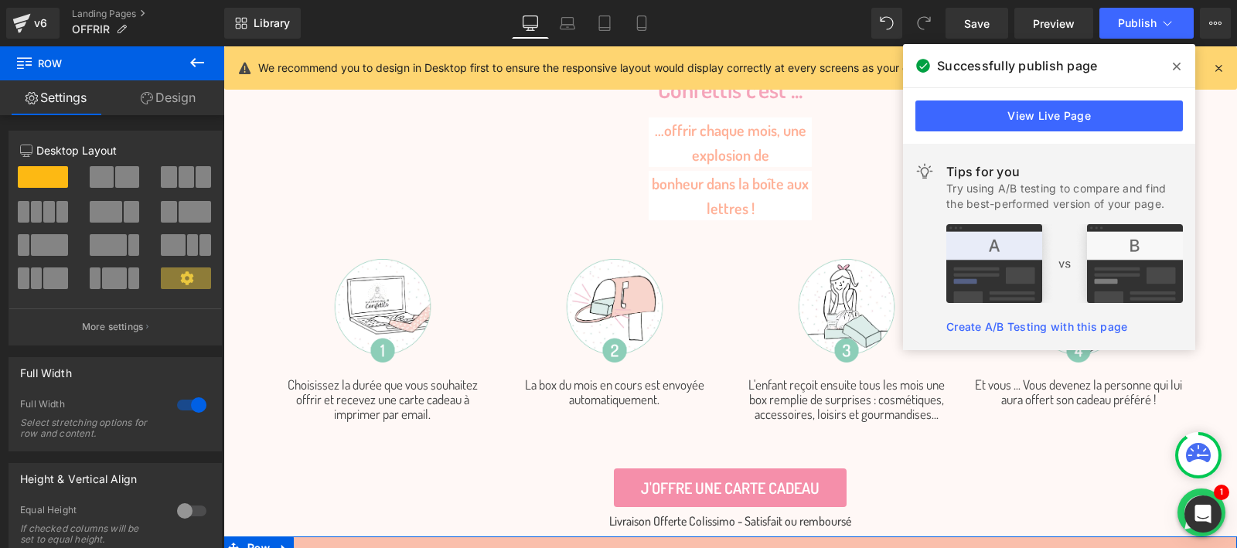
scroll to position [1668, 0]
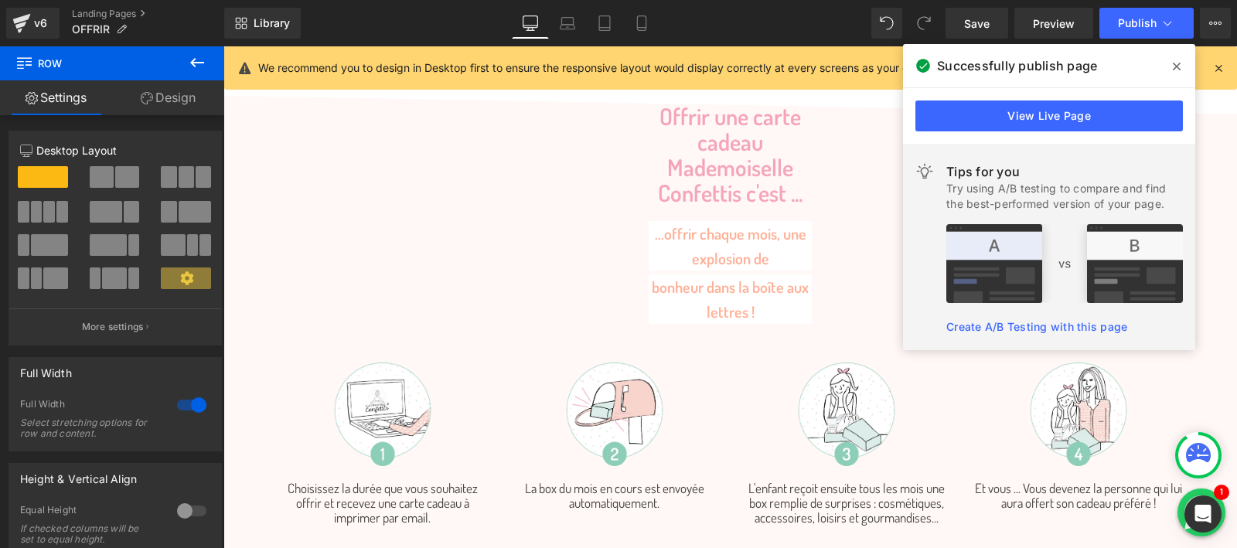
click at [1173, 66] on icon at bounding box center [1177, 66] width 8 height 12
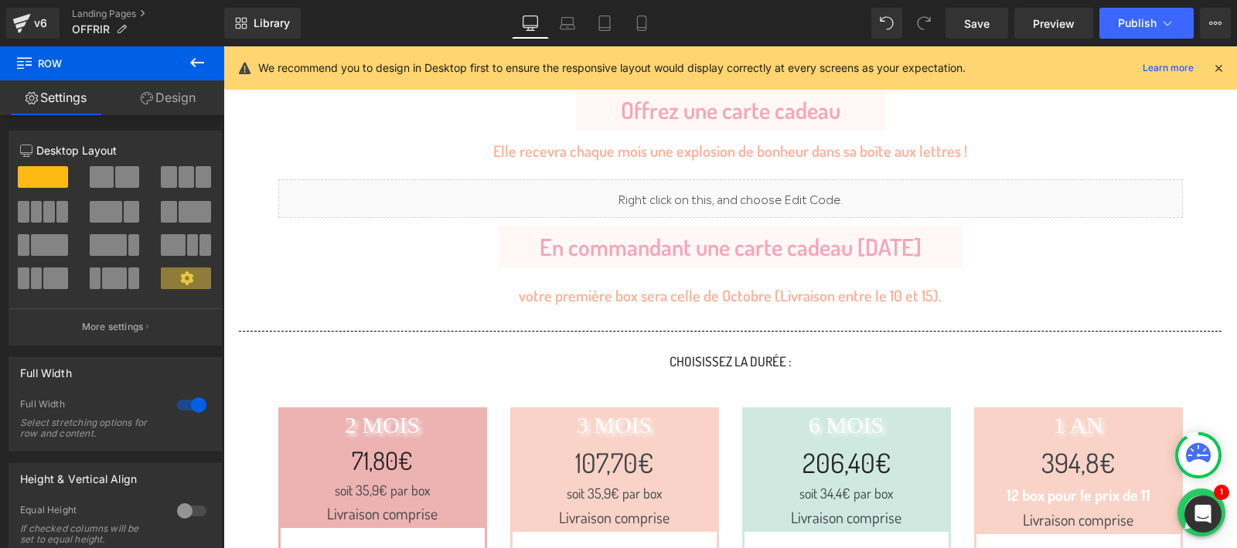
scroll to position [0, 0]
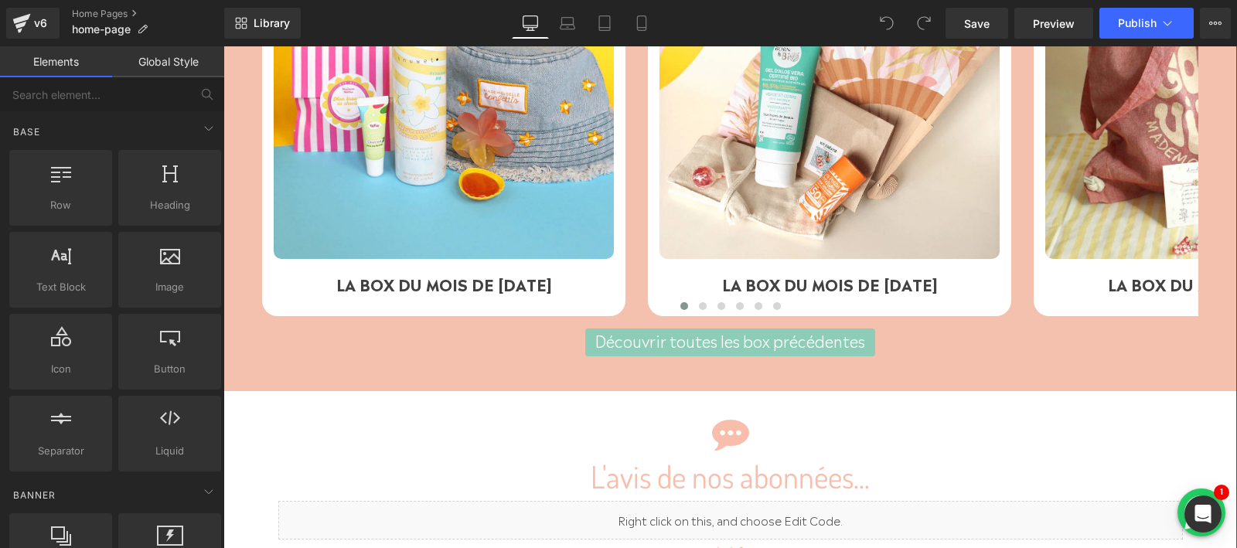
scroll to position [3069, 0]
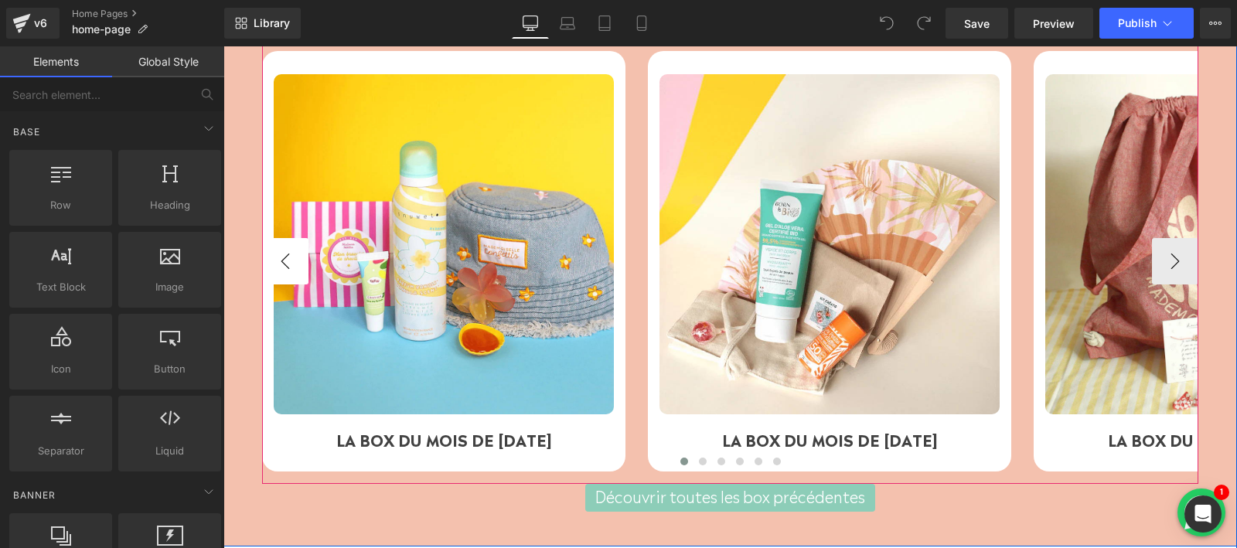
click at [296, 285] on button "‹" at bounding box center [285, 261] width 46 height 46
click at [288, 285] on button "‹" at bounding box center [285, 261] width 46 height 46
click at [717, 36] on span "Carousel" at bounding box center [730, 23] width 53 height 23
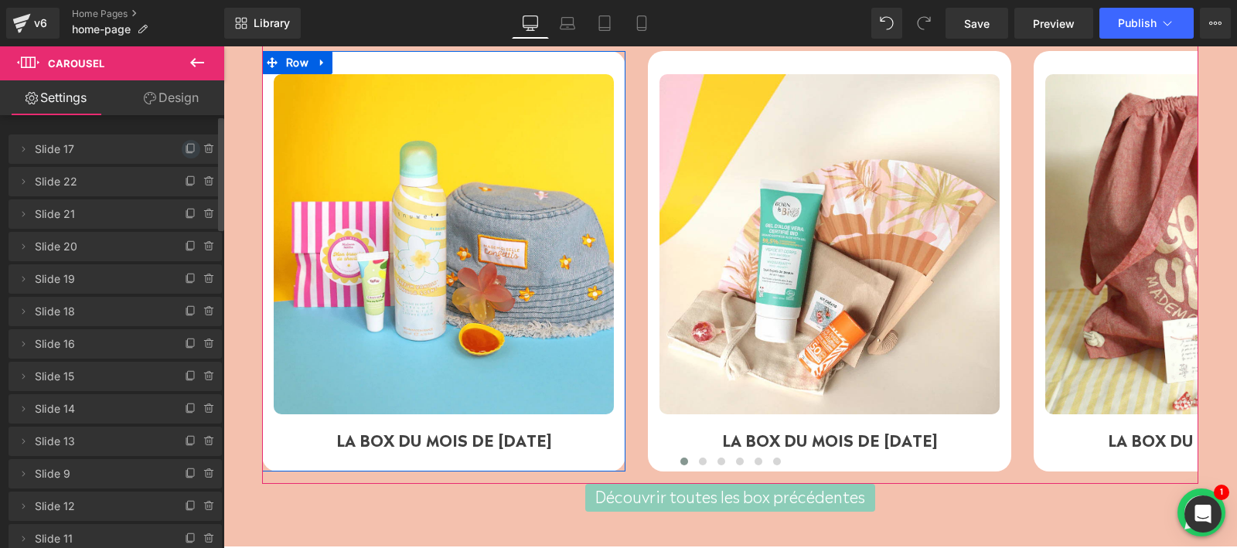
click at [185, 150] on icon at bounding box center [191, 149] width 12 height 12
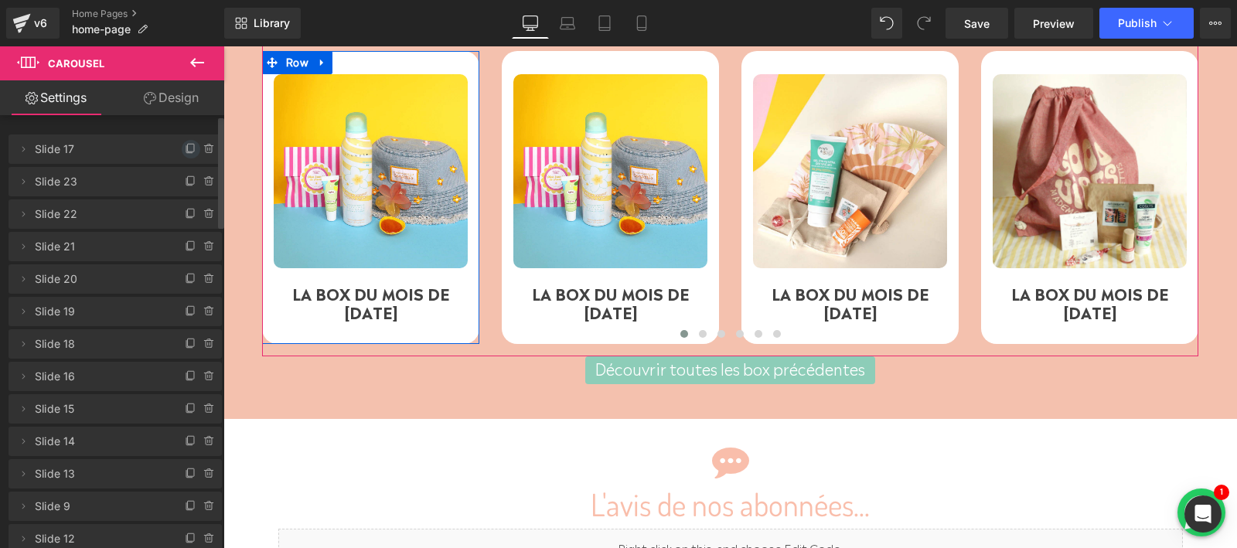
click at [185, 148] on icon at bounding box center [191, 149] width 12 height 12
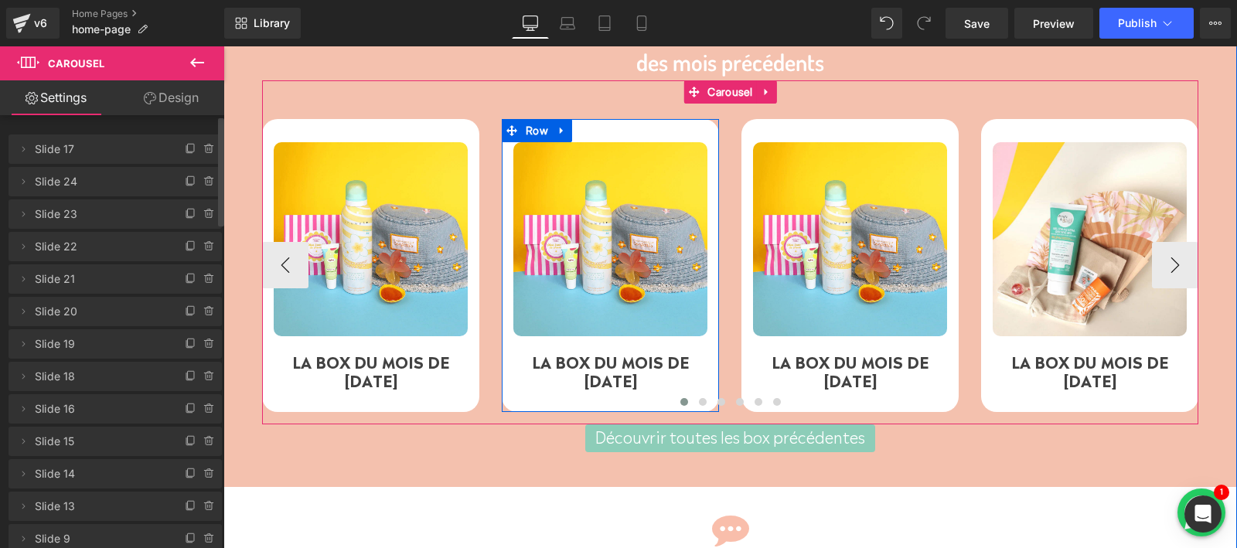
scroll to position [3062, 0]
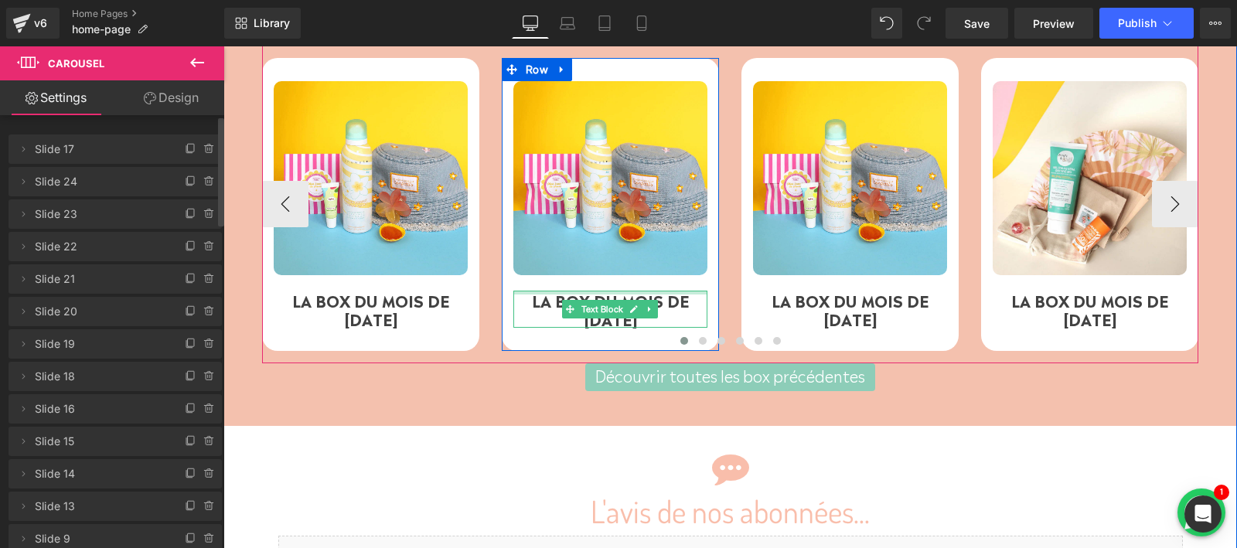
click at [674, 328] on p "LA BOX DU MOIS DE JUILLET 2025" at bounding box center [610, 309] width 194 height 37
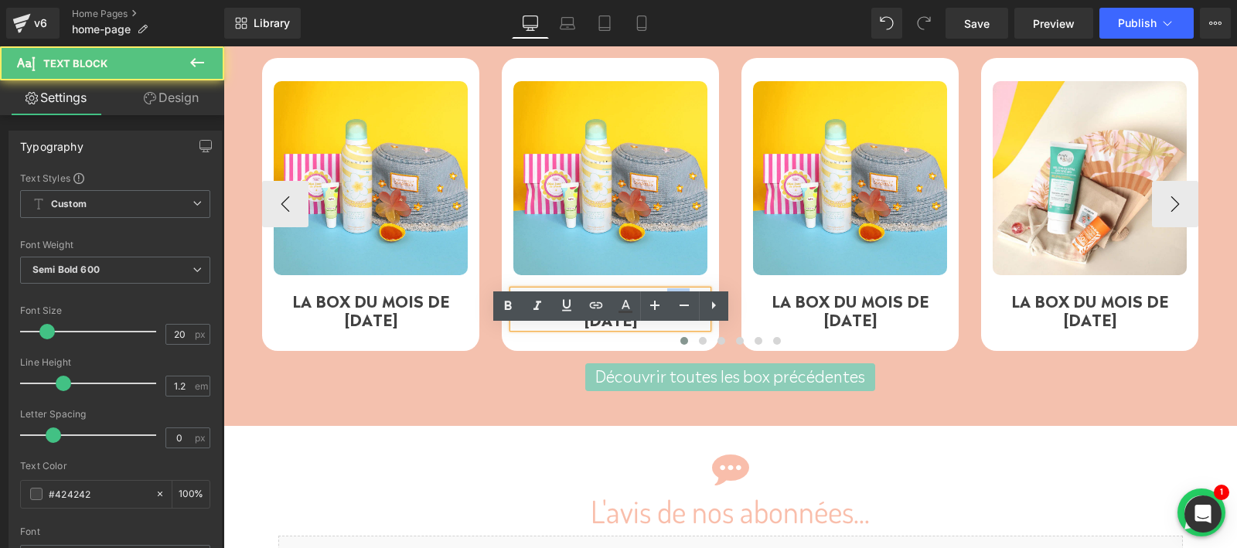
click at [674, 328] on p "LA BOX DU MOIS DE JUILLET 2025" at bounding box center [610, 309] width 194 height 37
click at [590, 328] on p "LA BOX DU MOIS DE JUILLET 2025" at bounding box center [610, 309] width 194 height 37
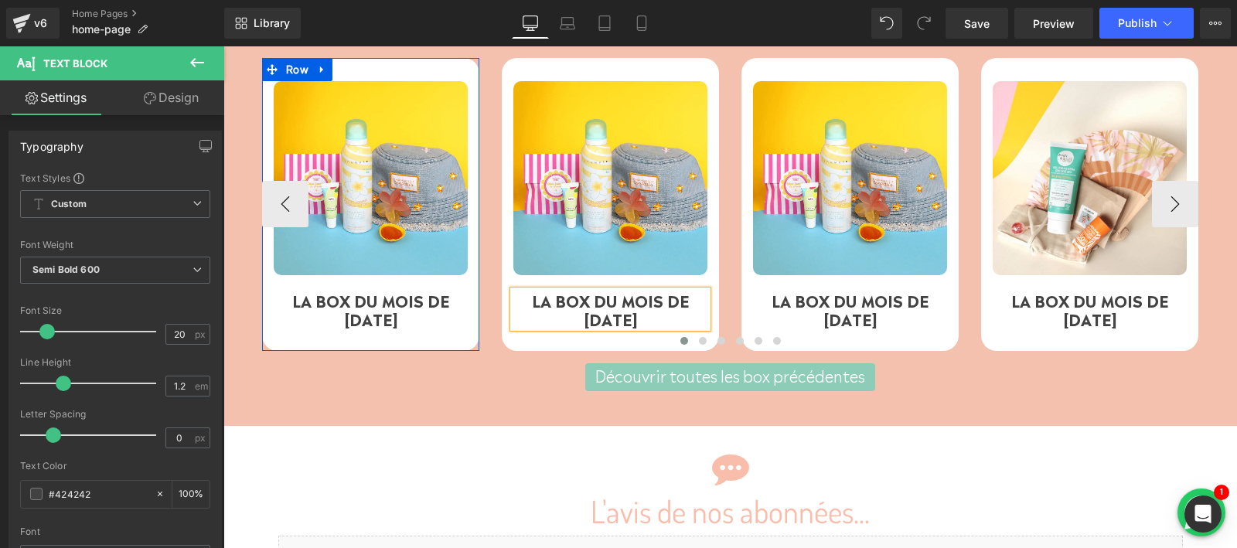
click at [223, 46] on div at bounding box center [223, 46] width 0 height 0
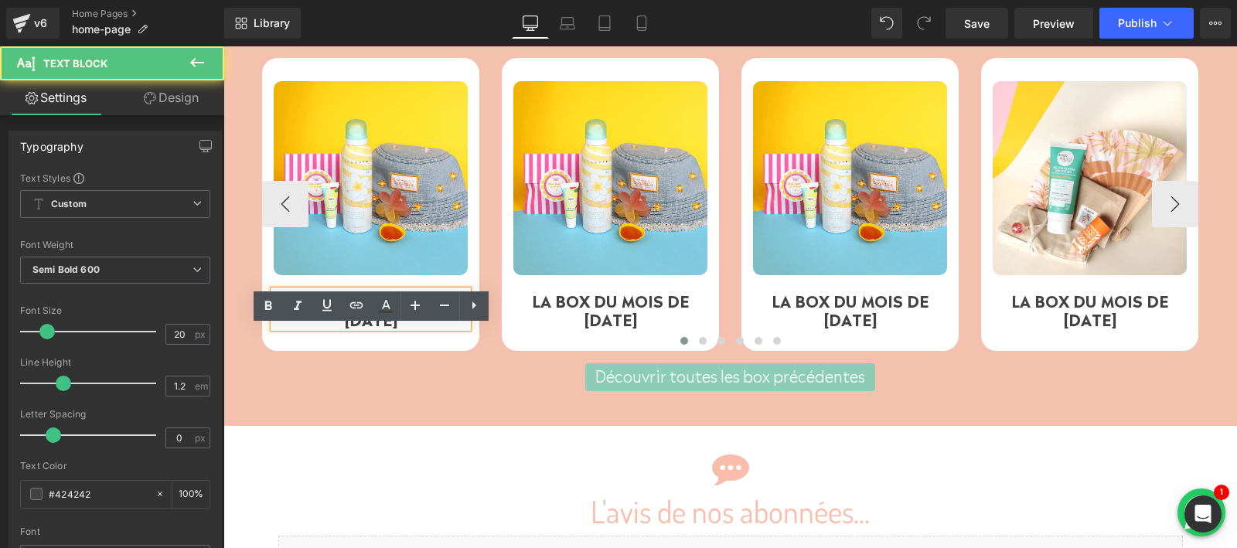
click at [334, 328] on p "LA BOX DU MOIS DE JUILLET 2025" at bounding box center [371, 309] width 194 height 37
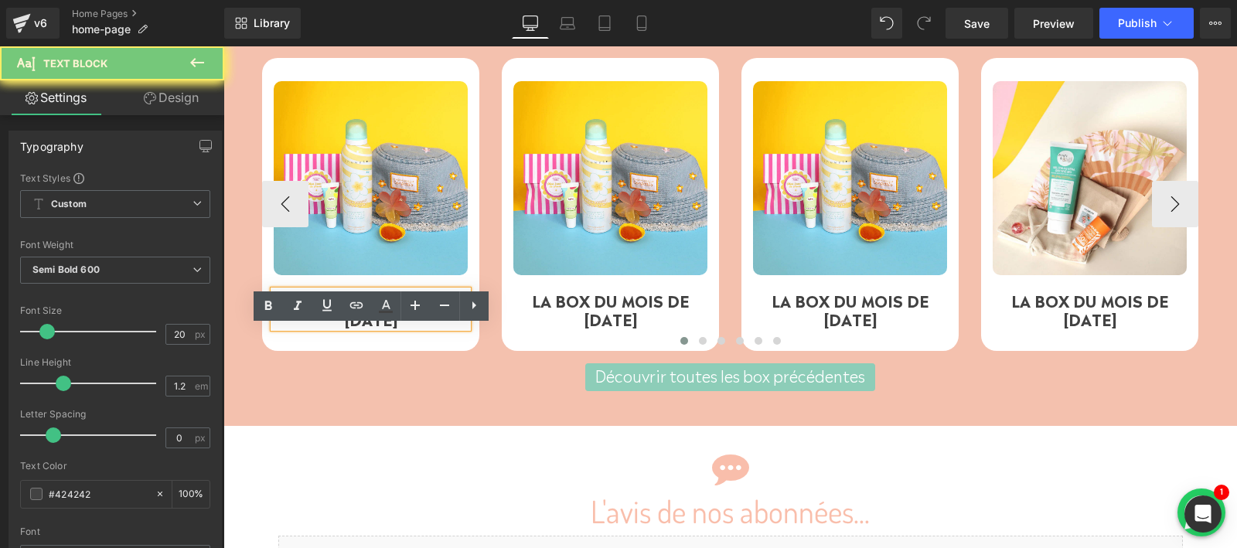
click at [334, 328] on p "LA BOX DU MOIS DE JUILLET 2025" at bounding box center [371, 309] width 194 height 37
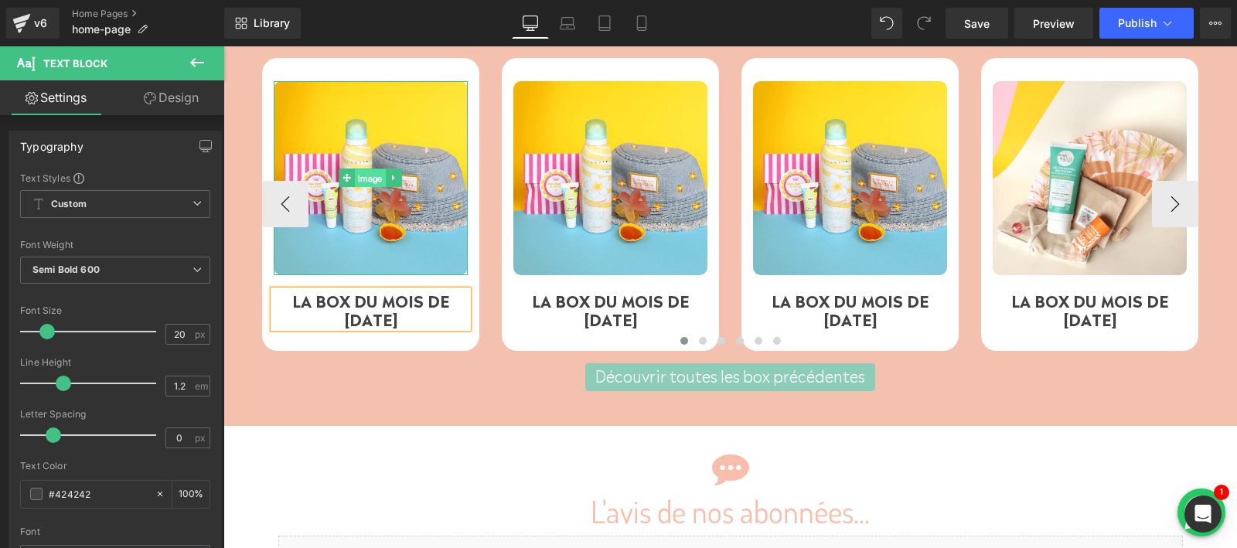
click at [370, 188] on span "Image" at bounding box center [371, 178] width 31 height 19
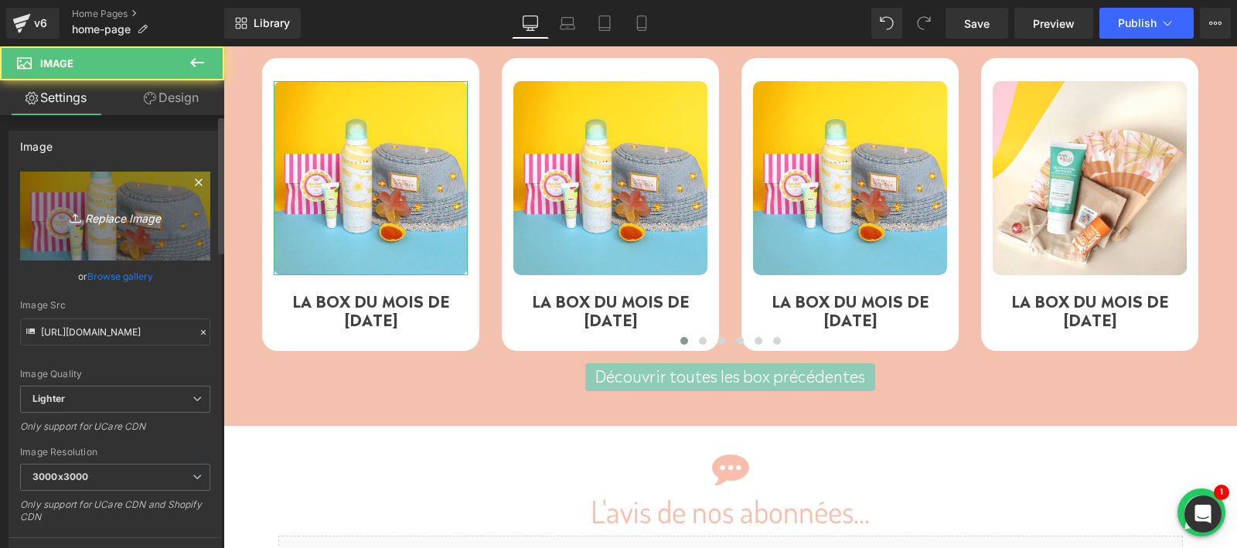
click at [104, 233] on link "Replace Image" at bounding box center [115, 216] width 190 height 89
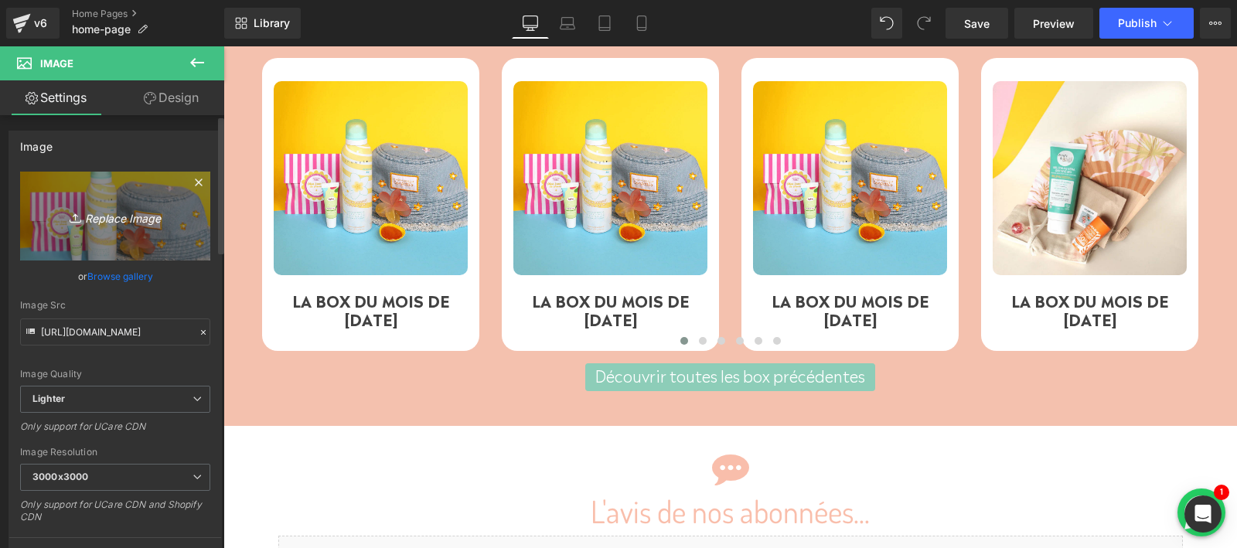
type input "C:\fakepath\1.1.png"
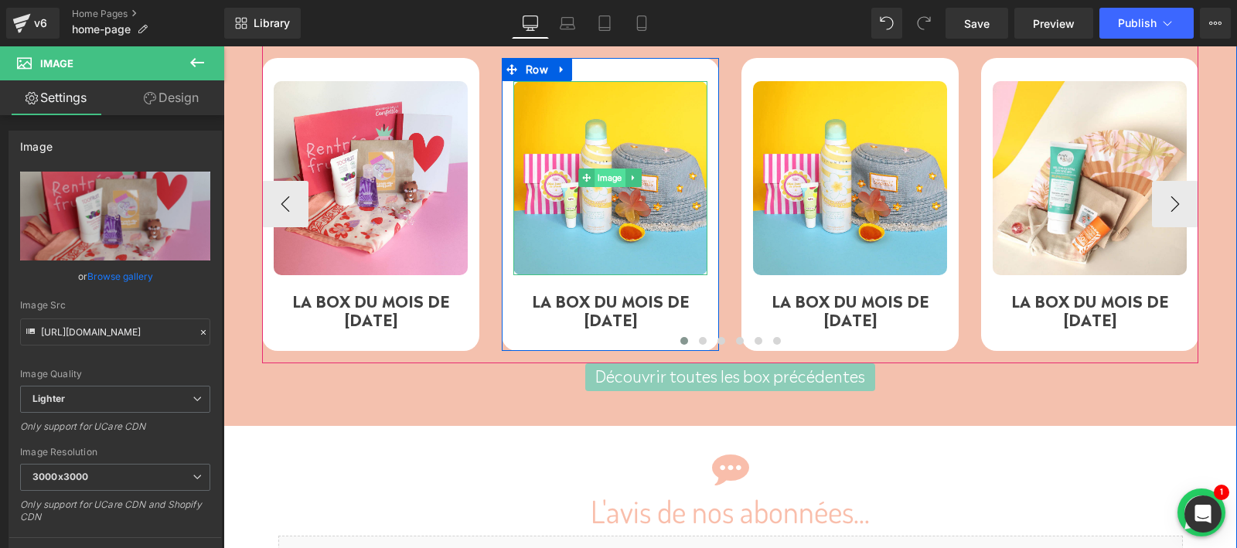
click at [608, 187] on span "Image" at bounding box center [610, 178] width 31 height 19
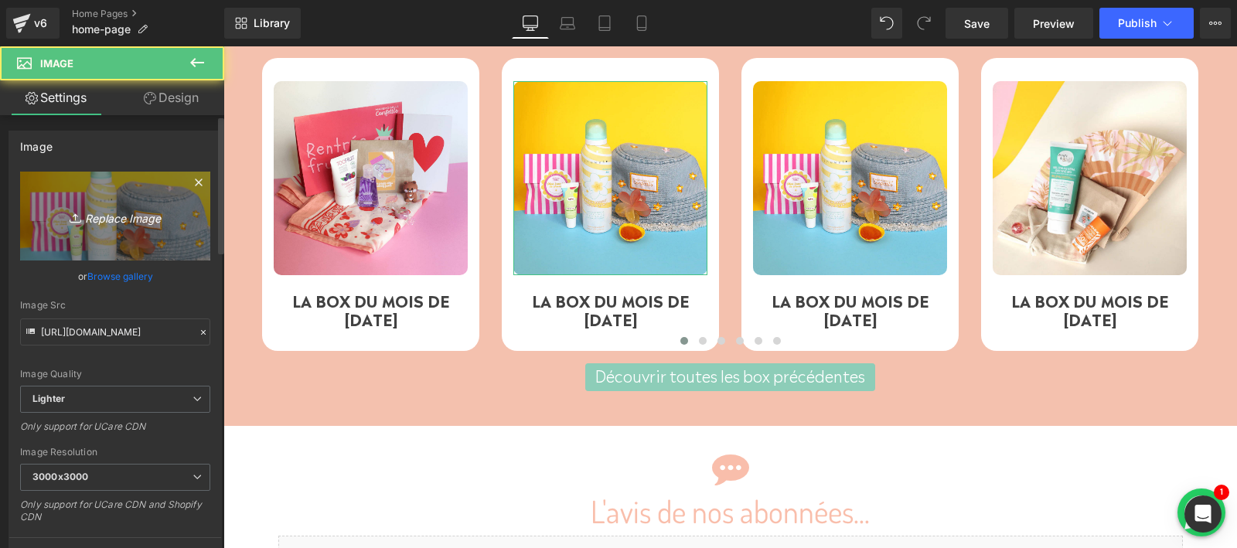
click at [159, 214] on icon "Replace Image" at bounding box center [115, 215] width 124 height 19
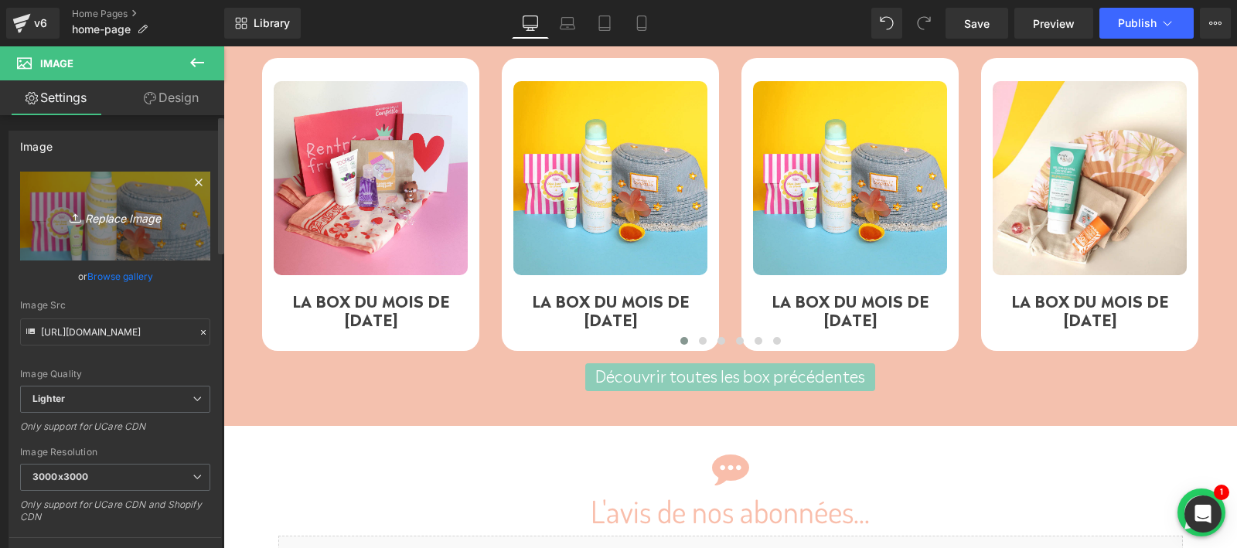
type input "C:\fakepath\Box Aout MC Carré.png"
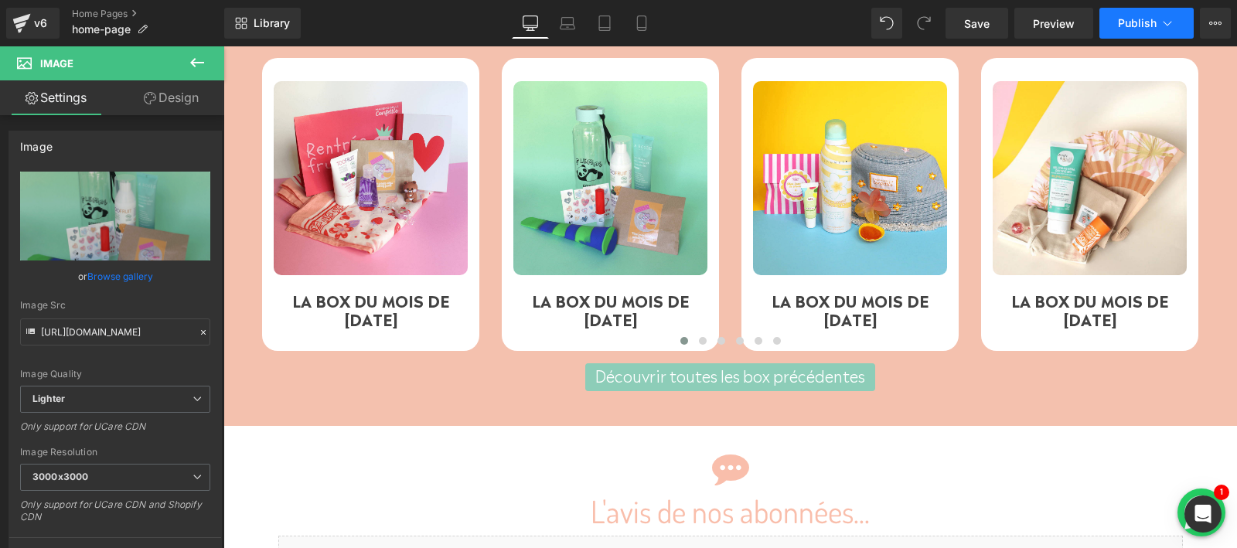
click at [1140, 17] on span "Publish" at bounding box center [1137, 23] width 39 height 12
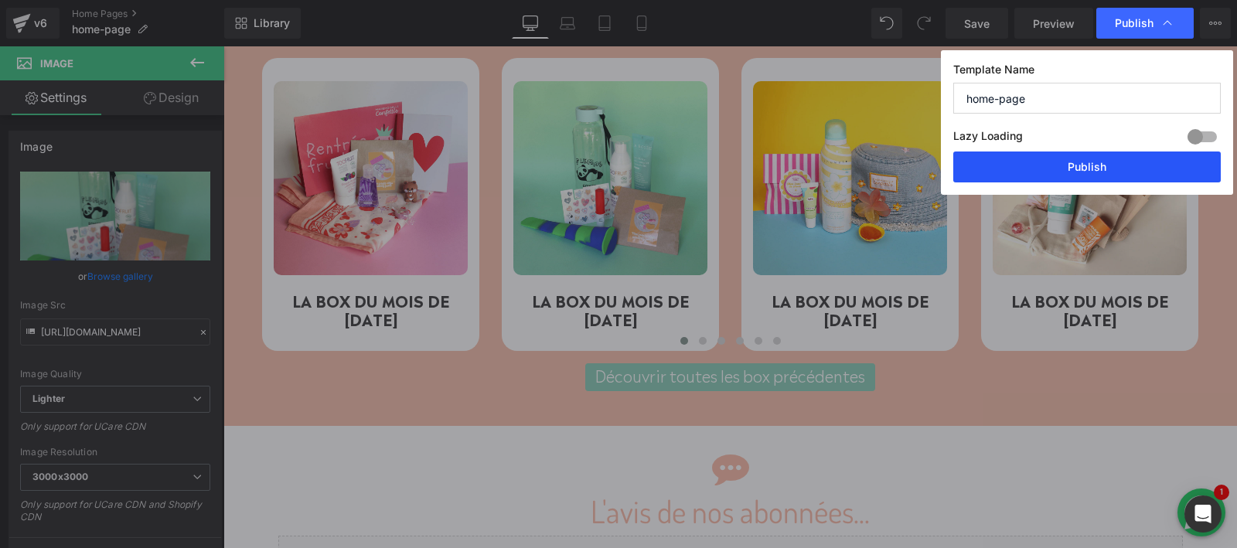
click at [1065, 164] on button "Publish" at bounding box center [1087, 167] width 268 height 31
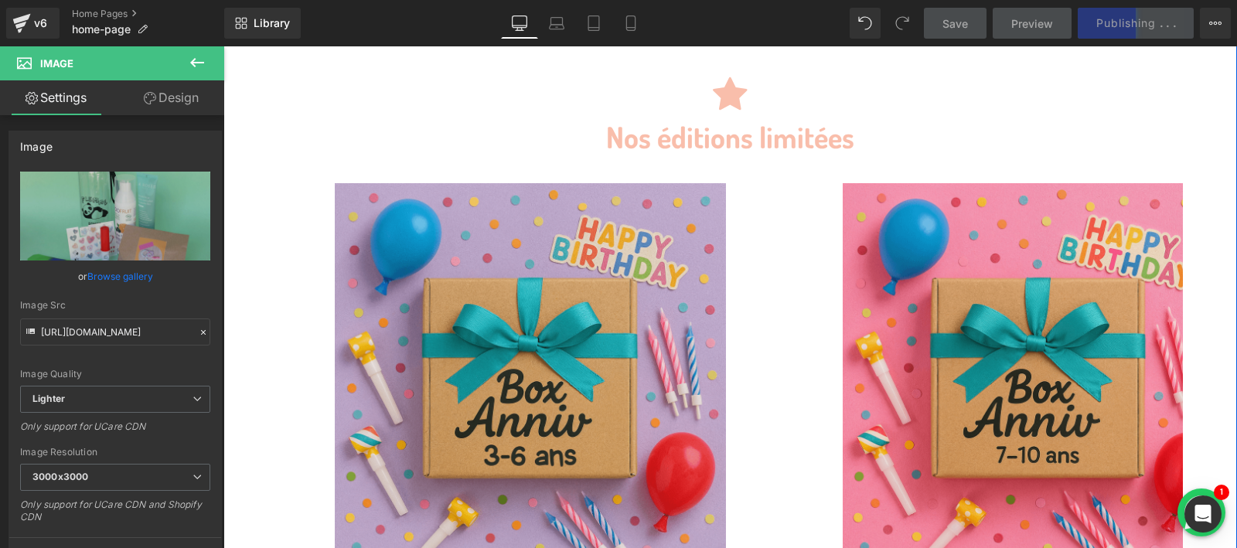
scroll to position [4178, 0]
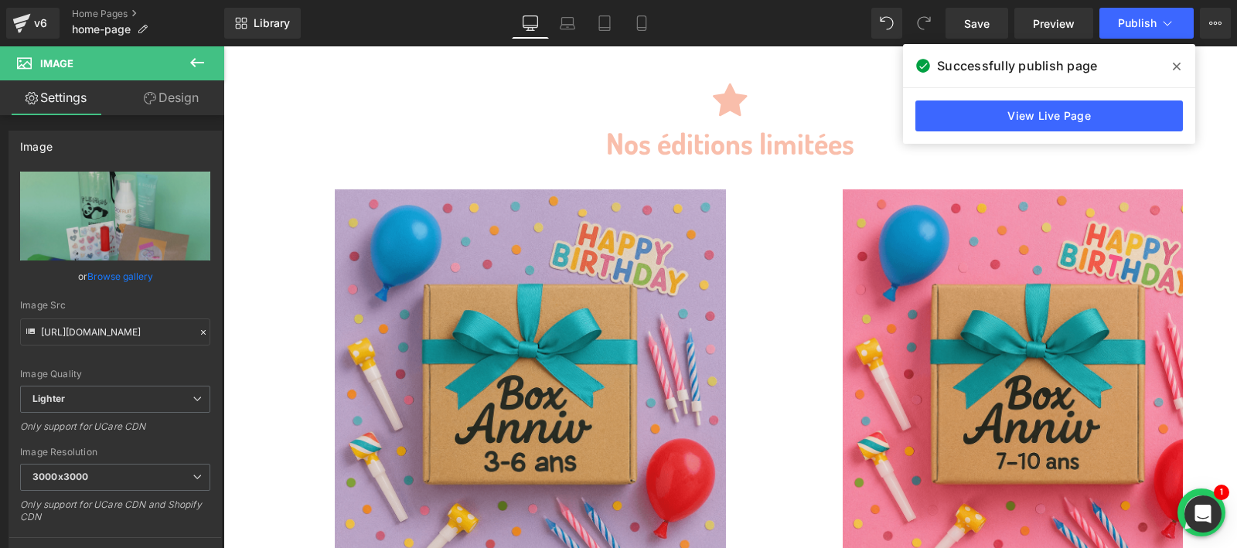
click at [1176, 71] on icon at bounding box center [1177, 66] width 8 height 12
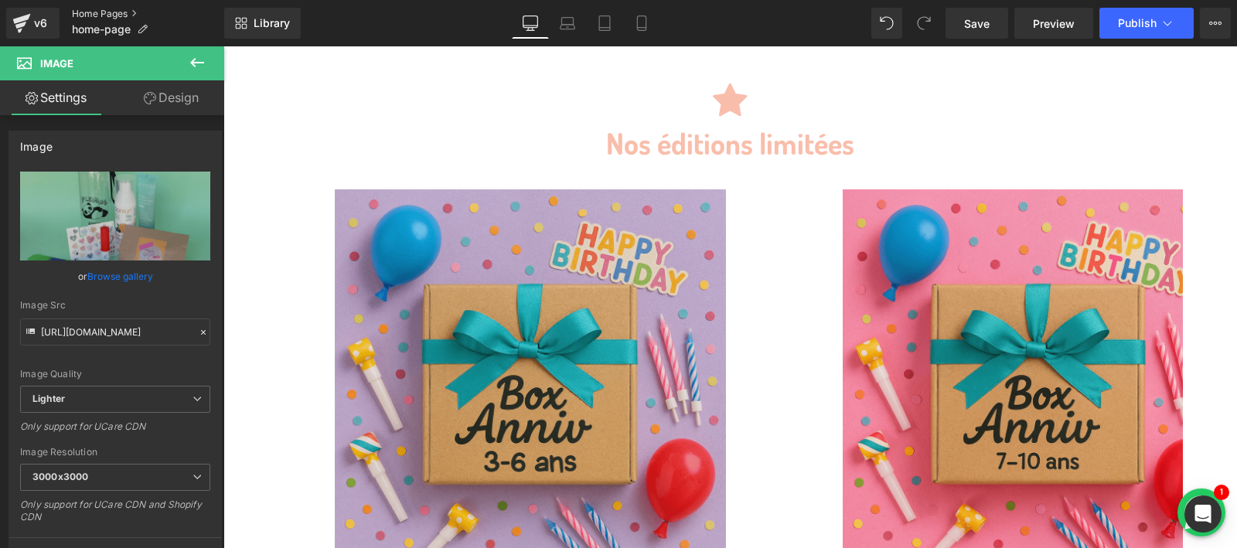
click at [77, 8] on link "Home Pages" at bounding box center [148, 14] width 152 height 12
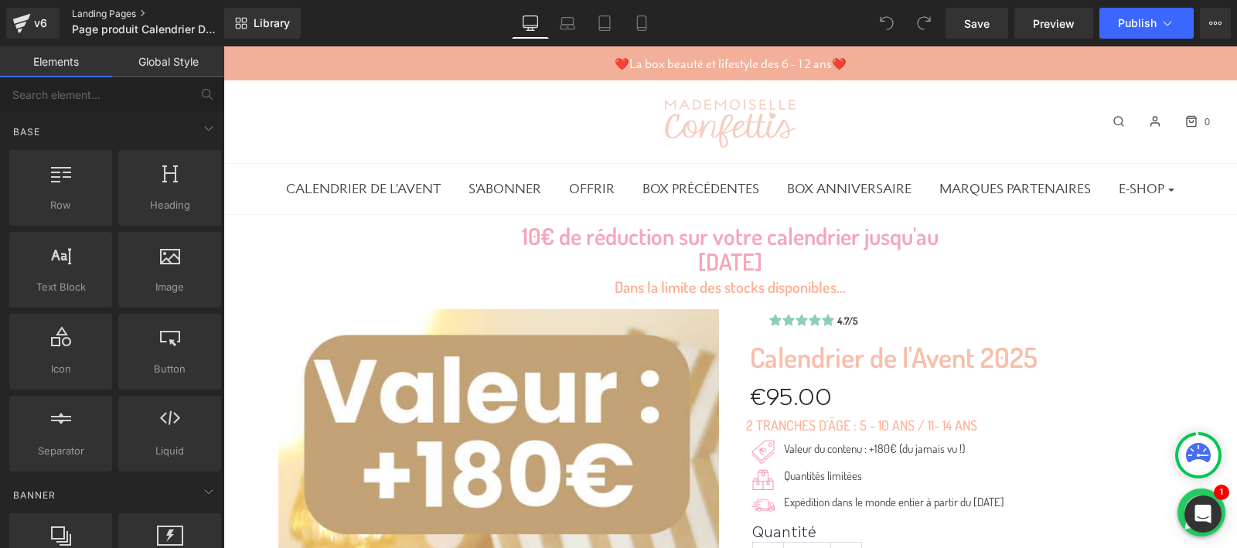
click at [80, 12] on link "Landing Pages" at bounding box center [161, 14] width 178 height 12
